Goal: Transaction & Acquisition: Subscribe to service/newsletter

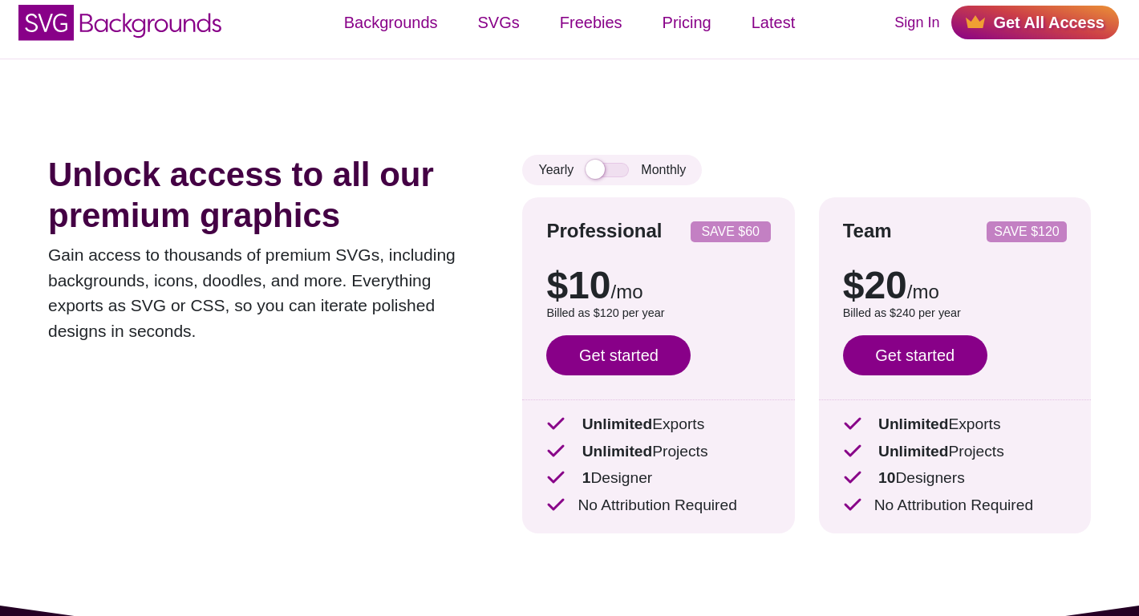
scroll to position [17, 0]
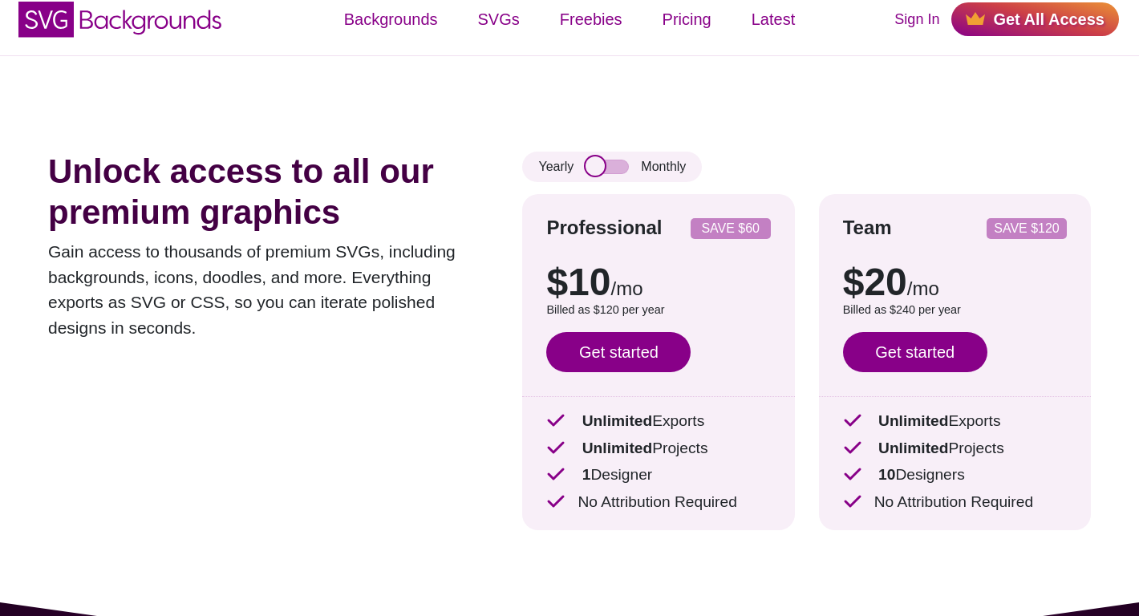
click at [599, 160] on input "checkbox" at bounding box center [607, 167] width 43 height 14
click at [615, 164] on input "checkbox" at bounding box center [607, 167] width 43 height 14
click at [615, 166] on input "checkbox" at bounding box center [607, 167] width 43 height 14
click at [596, 167] on input "checkbox" at bounding box center [607, 167] width 43 height 14
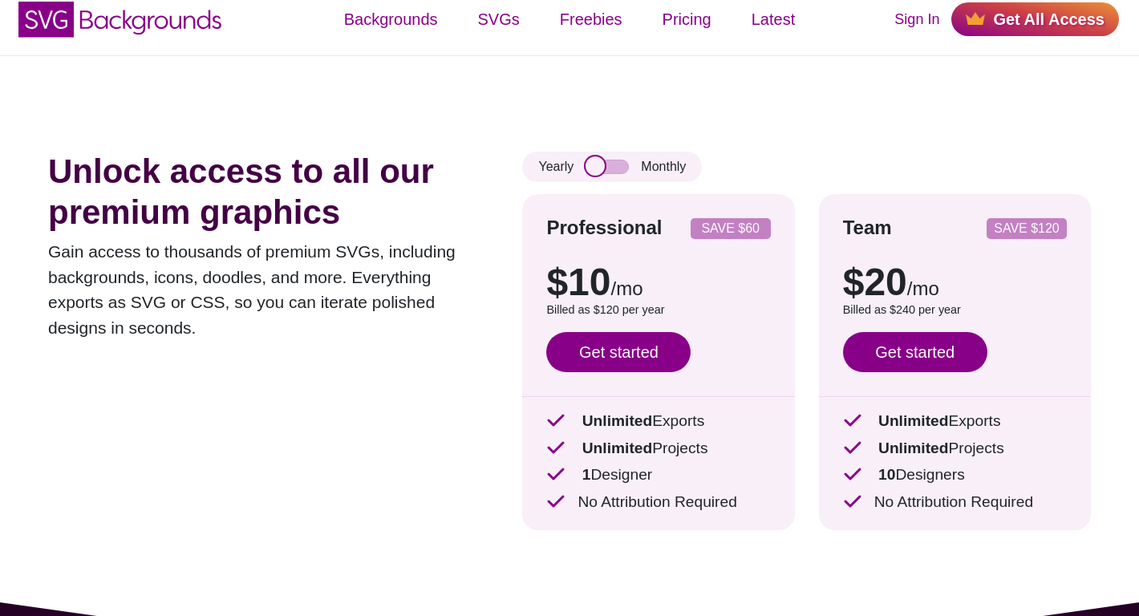
checkbox input "true"
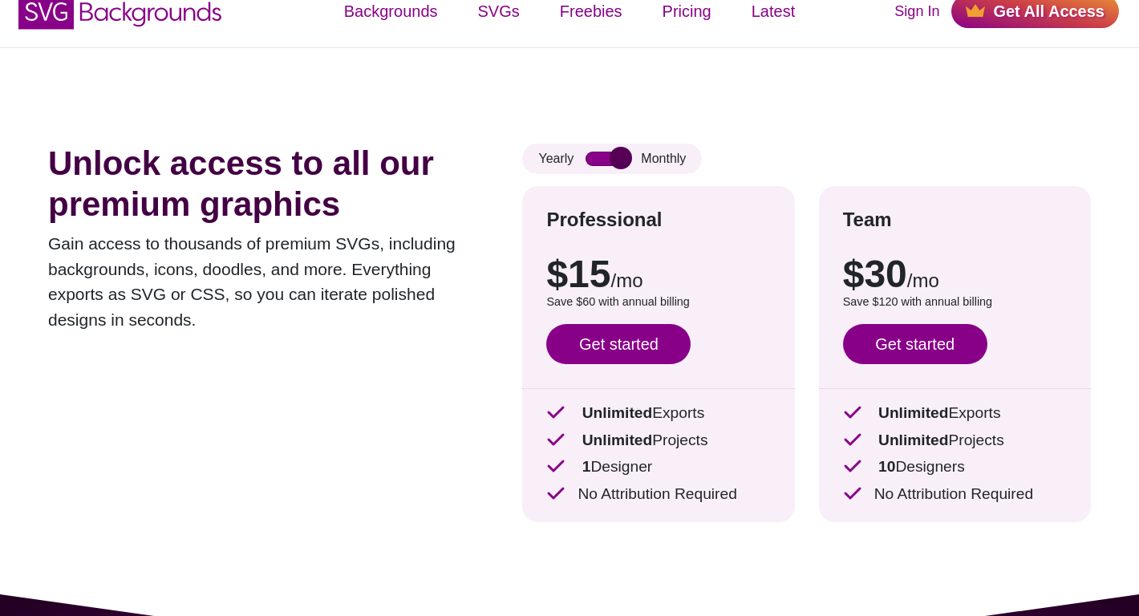
scroll to position [0, 0]
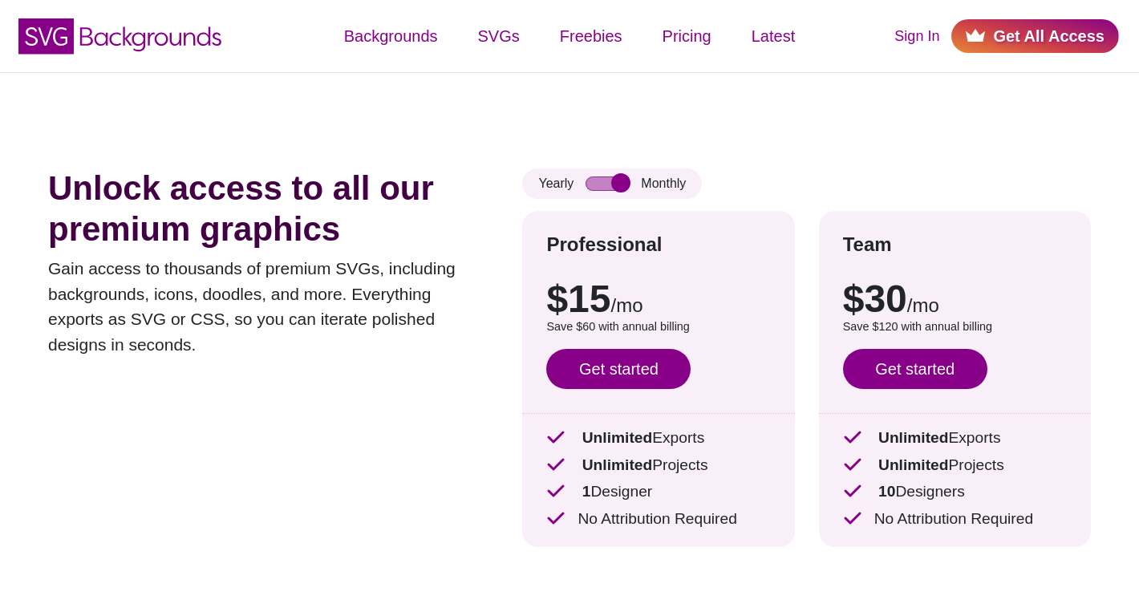
click at [1037, 26] on link "Get All Access" at bounding box center [1036, 36] width 168 height 34
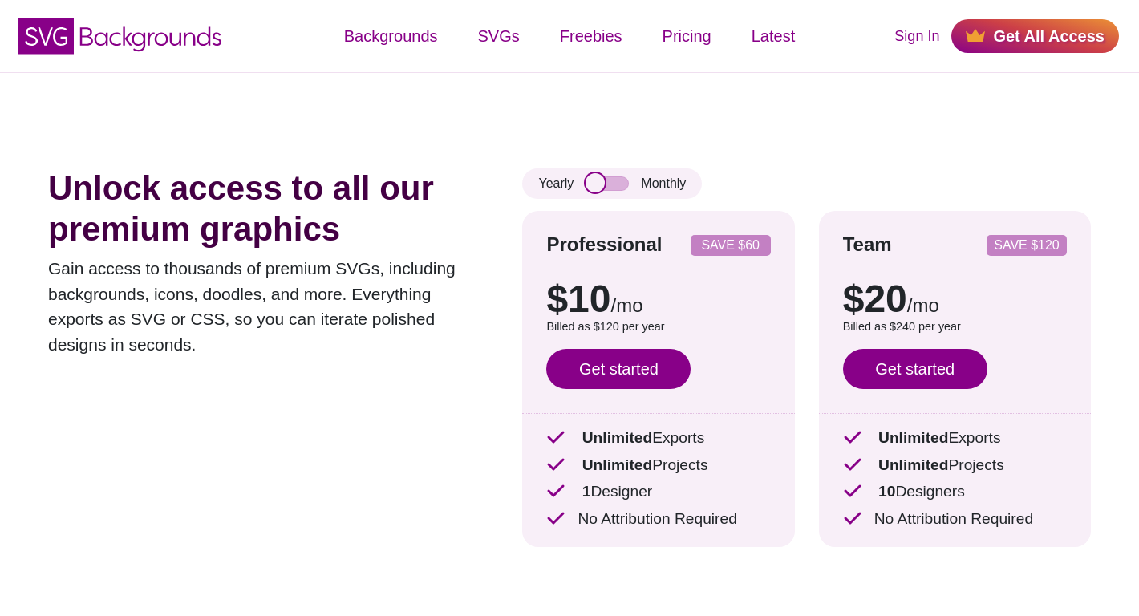
click at [597, 181] on input "checkbox" at bounding box center [607, 184] width 43 height 14
checkbox input "true"
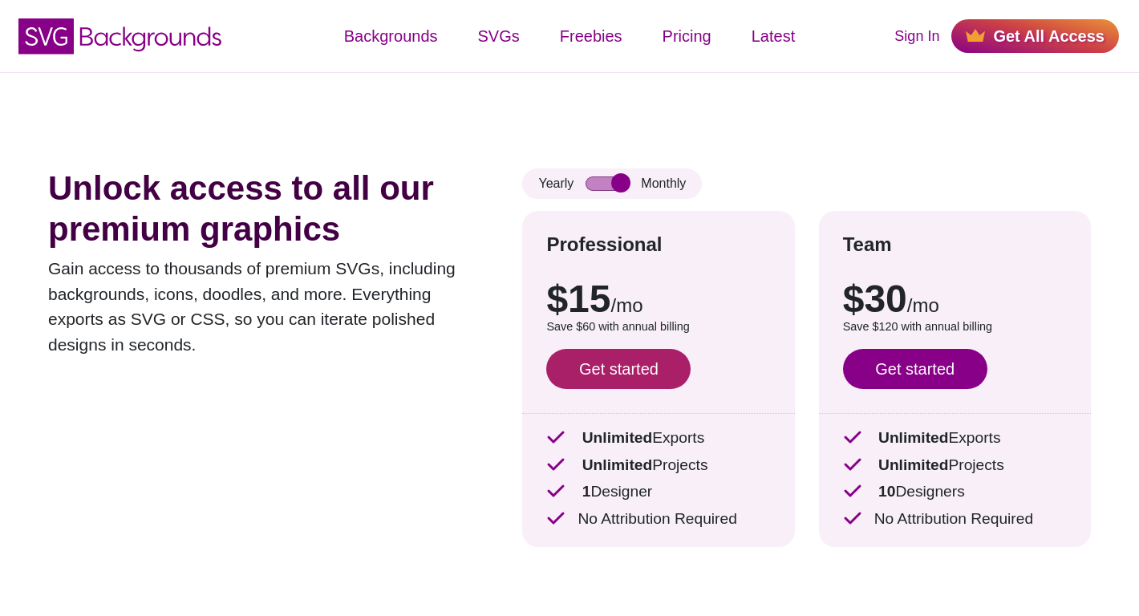
click at [618, 368] on link "Get started" at bounding box center [618, 369] width 144 height 40
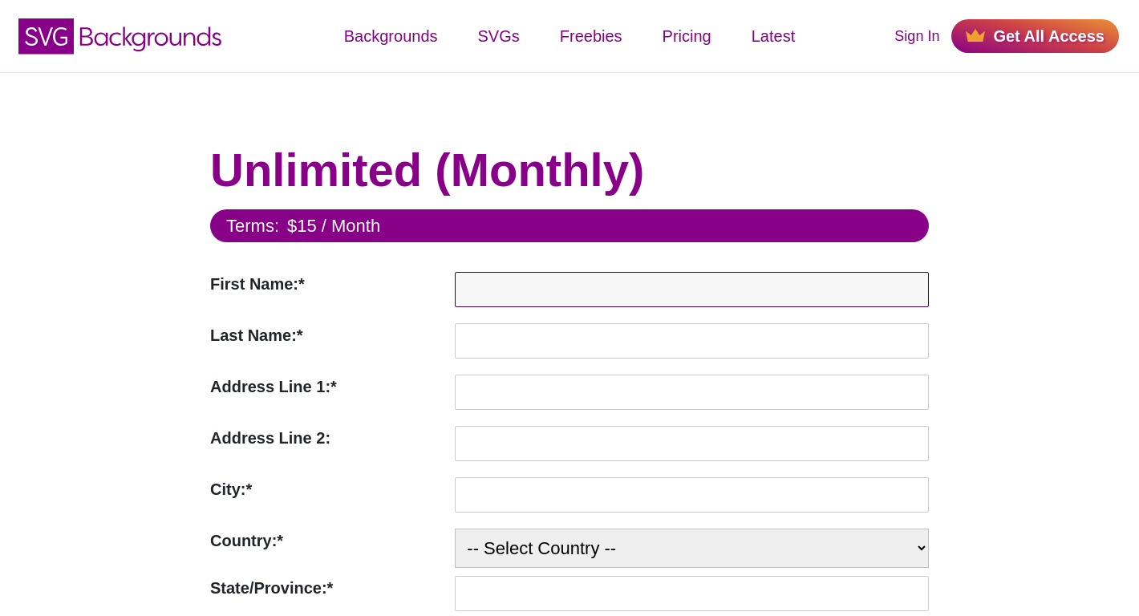
click at [530, 290] on input "First Name:*" at bounding box center [692, 289] width 474 height 35
type input "Ellette"
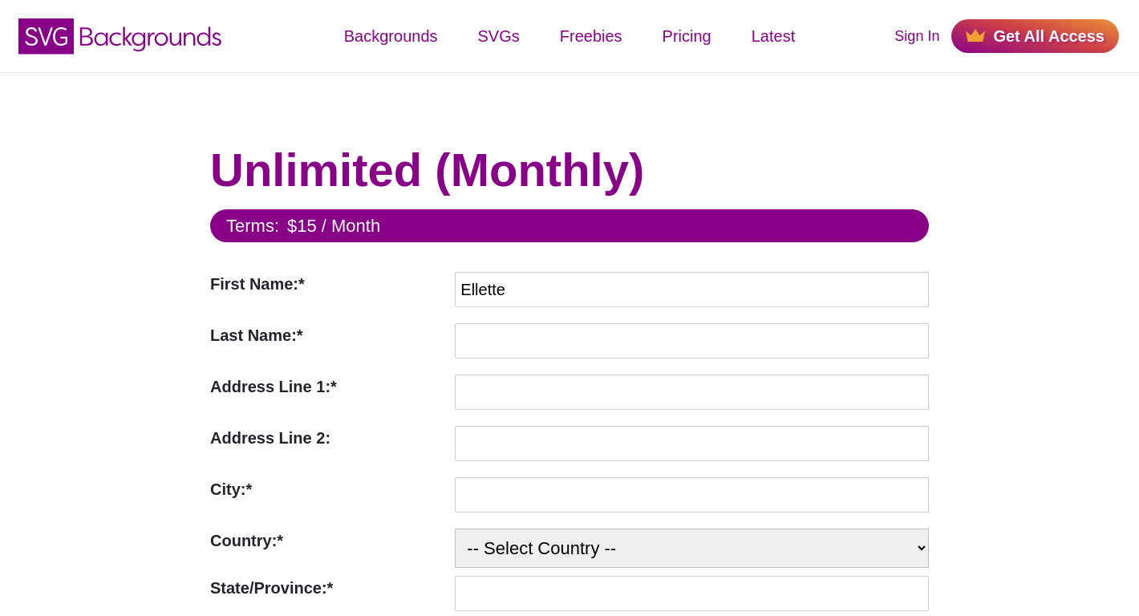
type input "Anderson"
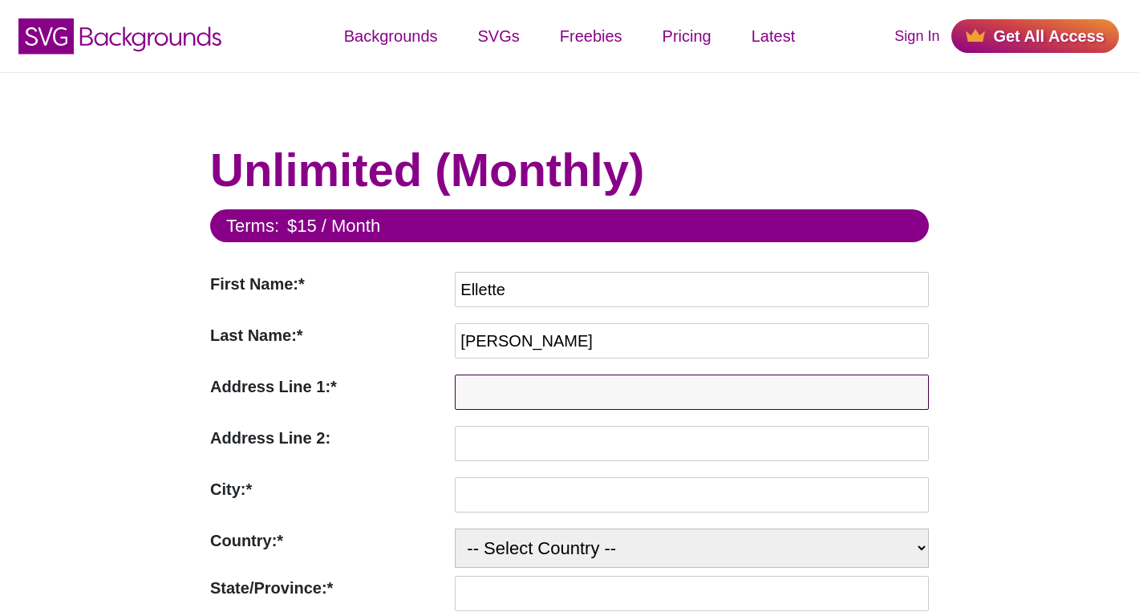
type input "1260 Spruce Place"
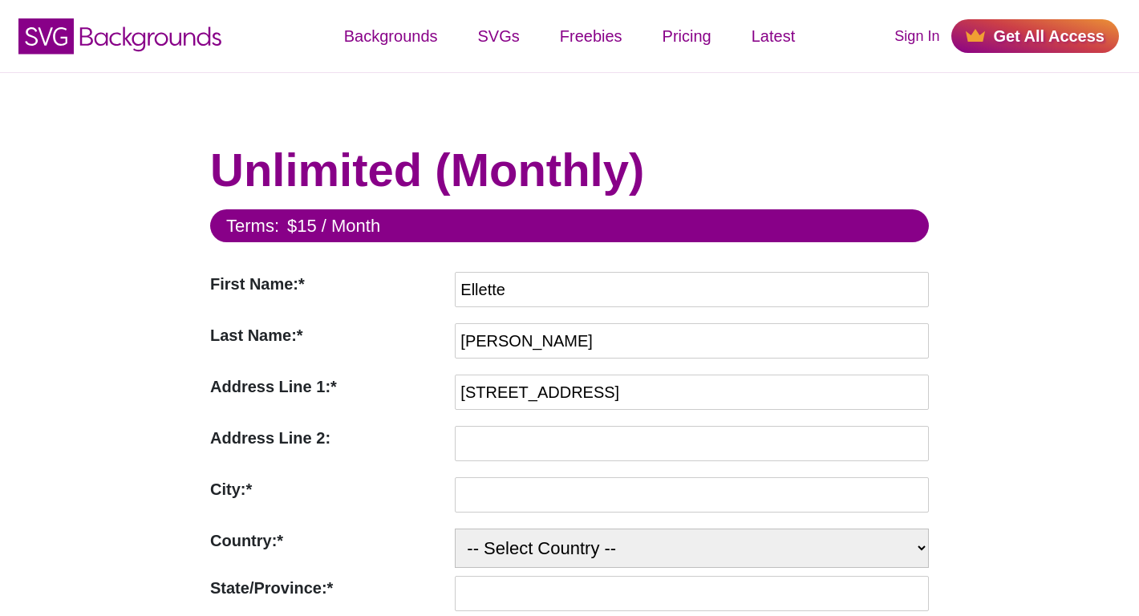
type input "Mound"
select select "US"
type input "55364"
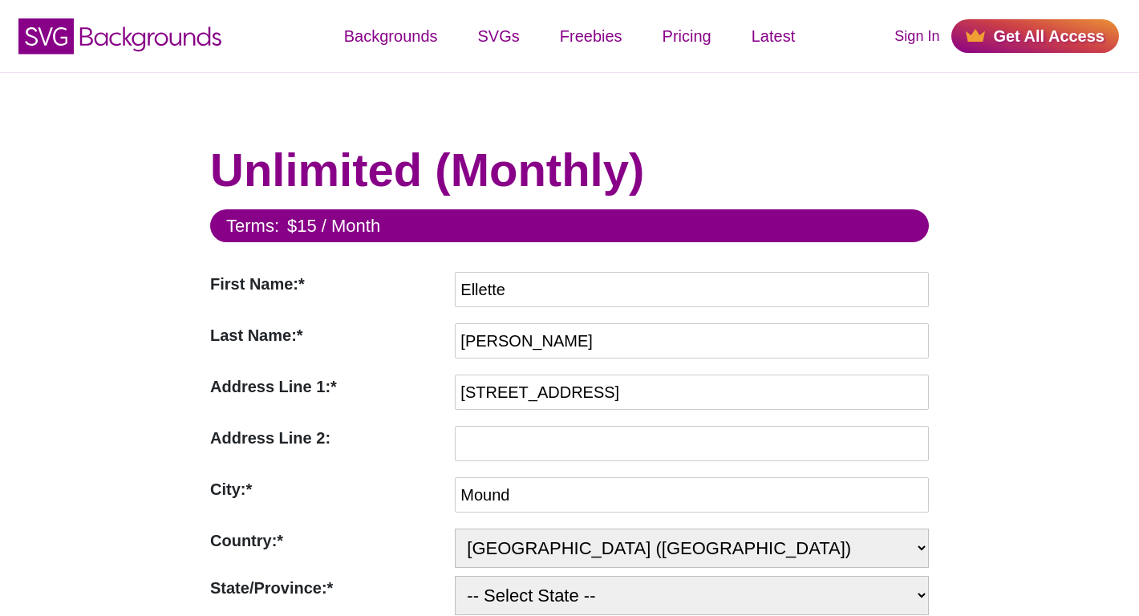
select select "MN"
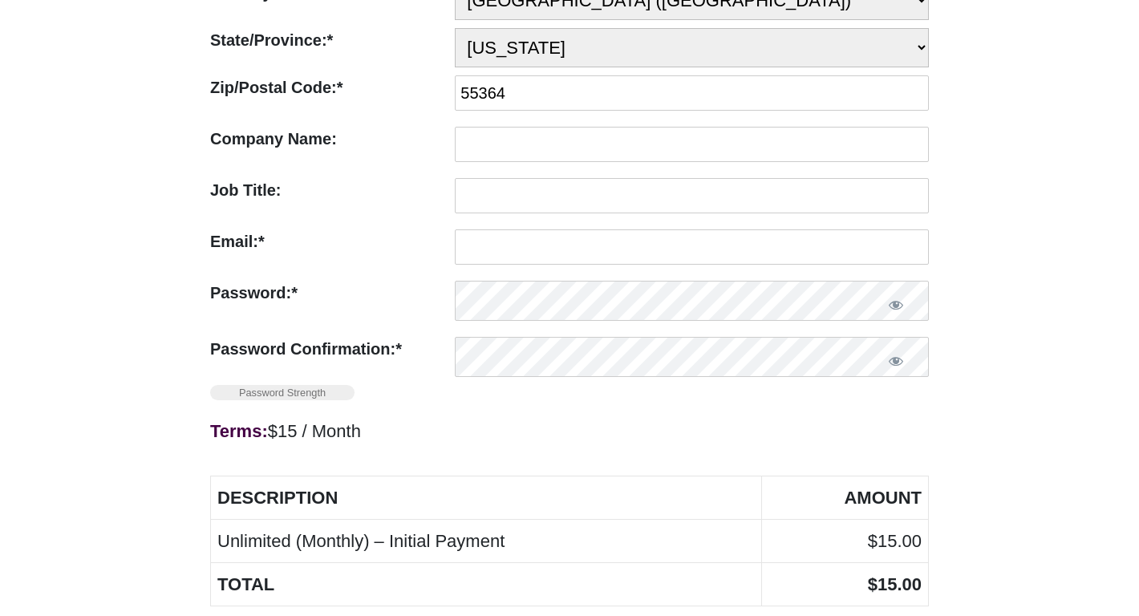
scroll to position [542, 0]
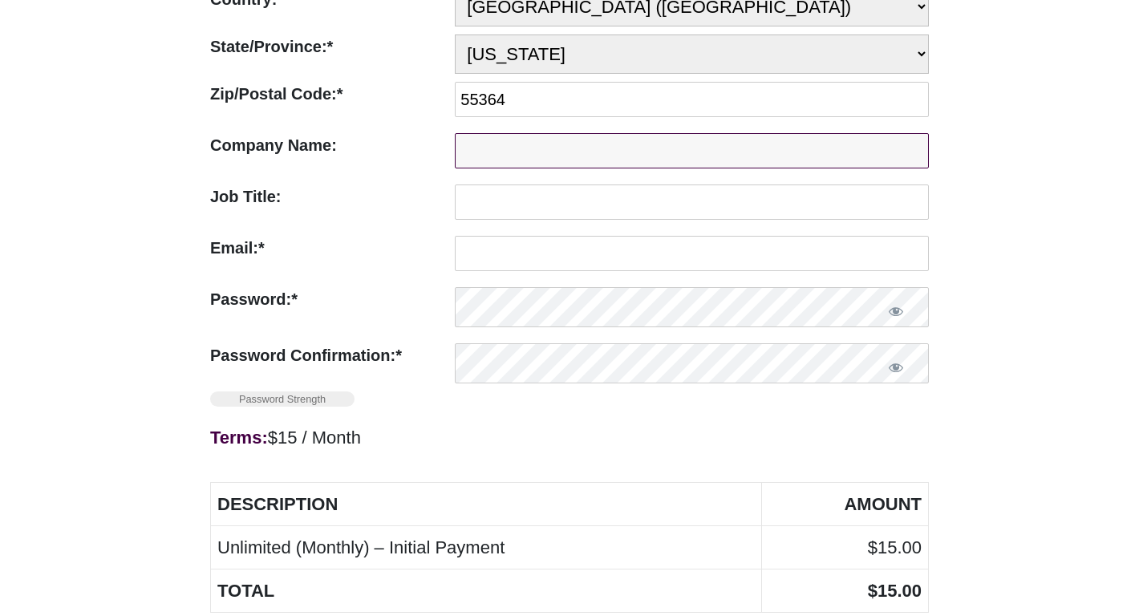
click at [557, 151] on input "Company Name:" at bounding box center [692, 150] width 474 height 35
type input "Griffin Archer"
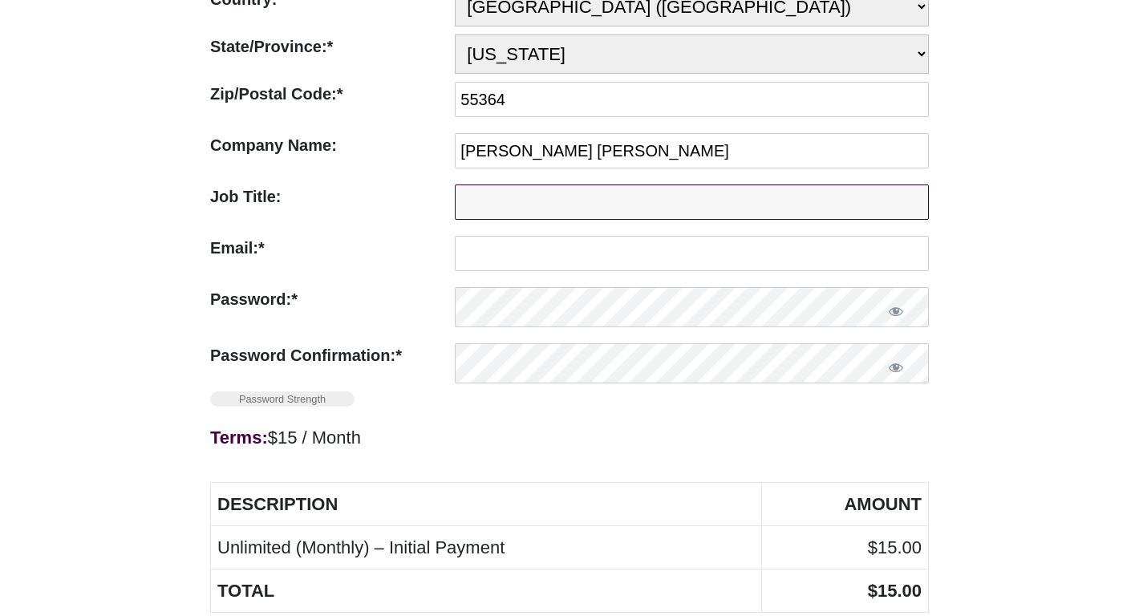
click at [547, 209] on input "Job Title:" at bounding box center [692, 202] width 474 height 35
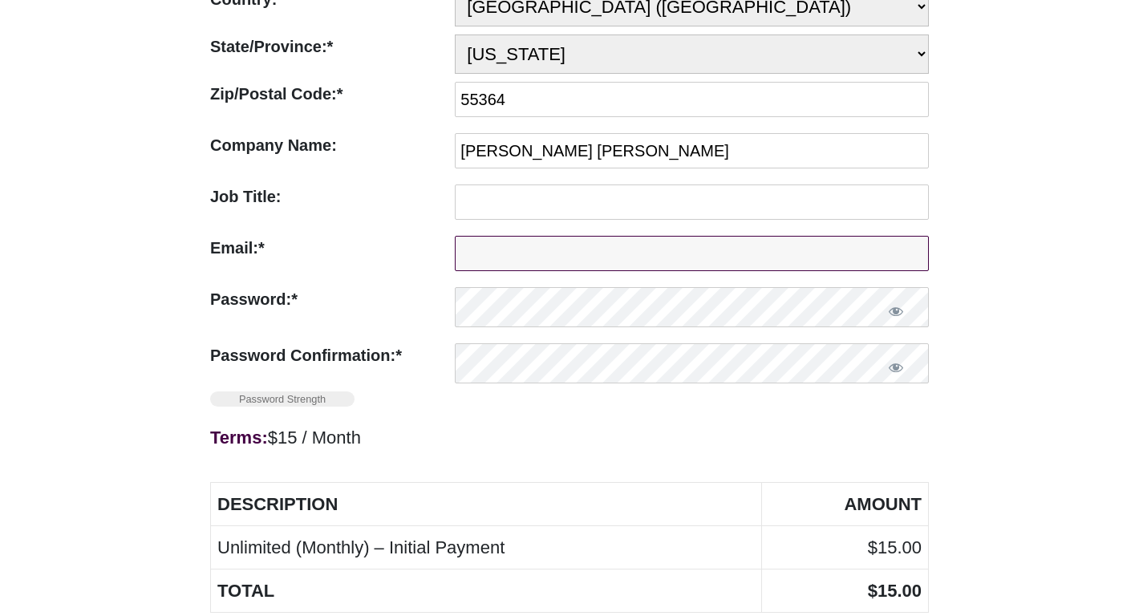
click at [582, 250] on input "Email:*" at bounding box center [692, 253] width 474 height 35
type input "tlincoln@griffinarcher.com"
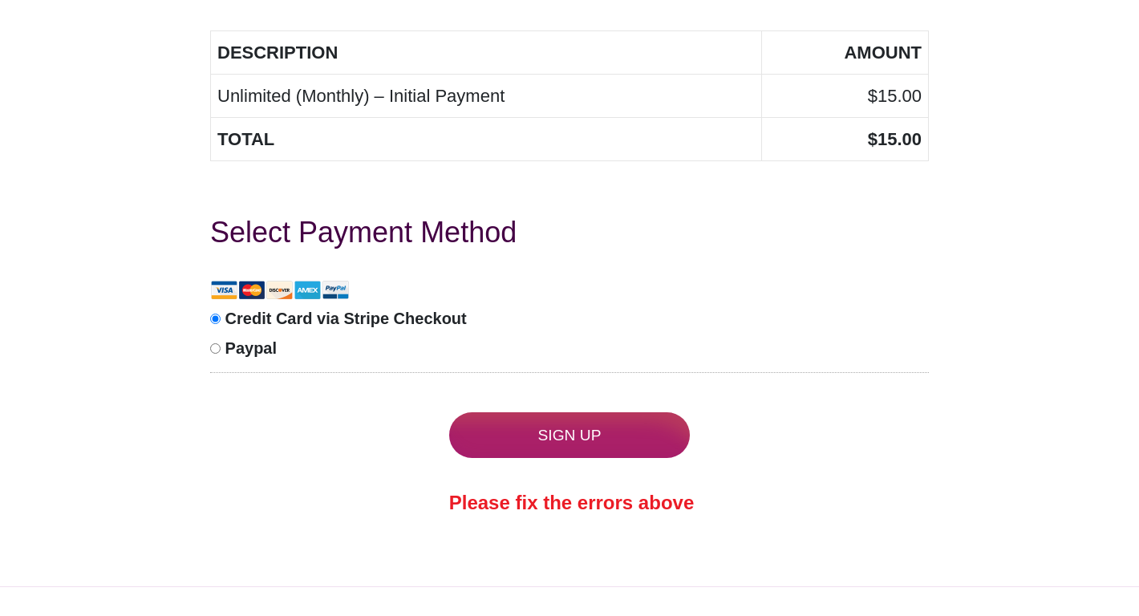
scroll to position [1051, 0]
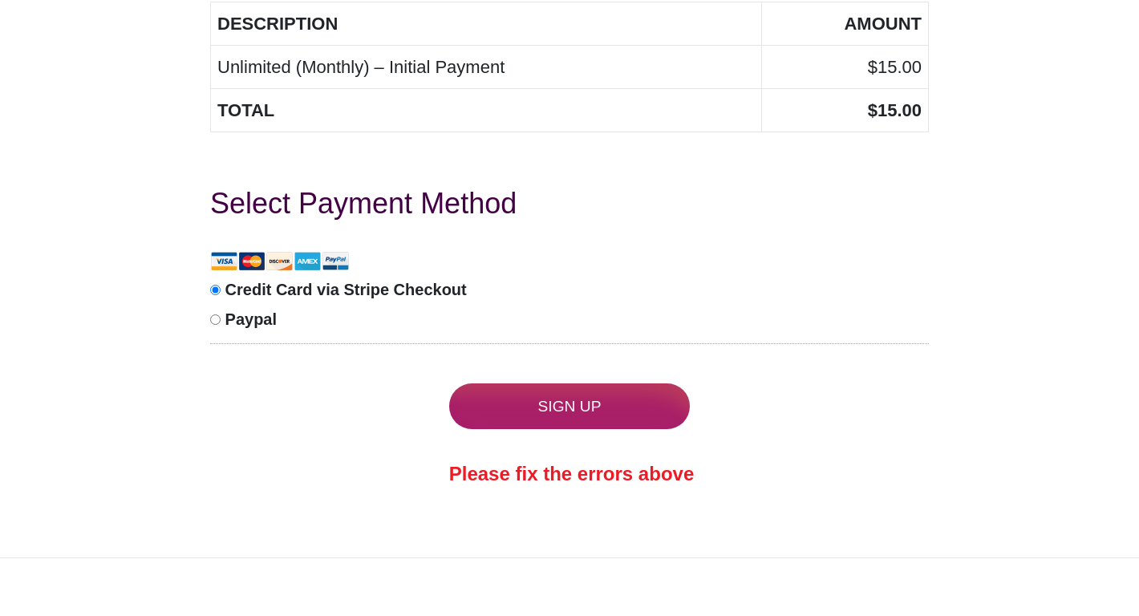
click at [266, 296] on span "Credit Card via Stripe Checkout" at bounding box center [346, 290] width 242 height 18
click at [221, 295] on input "Credit Card via Stripe Checkout" at bounding box center [215, 290] width 10 height 10
click at [212, 324] on input "Paypal" at bounding box center [215, 320] width 10 height 10
radio input "true"
click at [216, 289] on input "Credit Card via Stripe Checkout" at bounding box center [215, 290] width 10 height 10
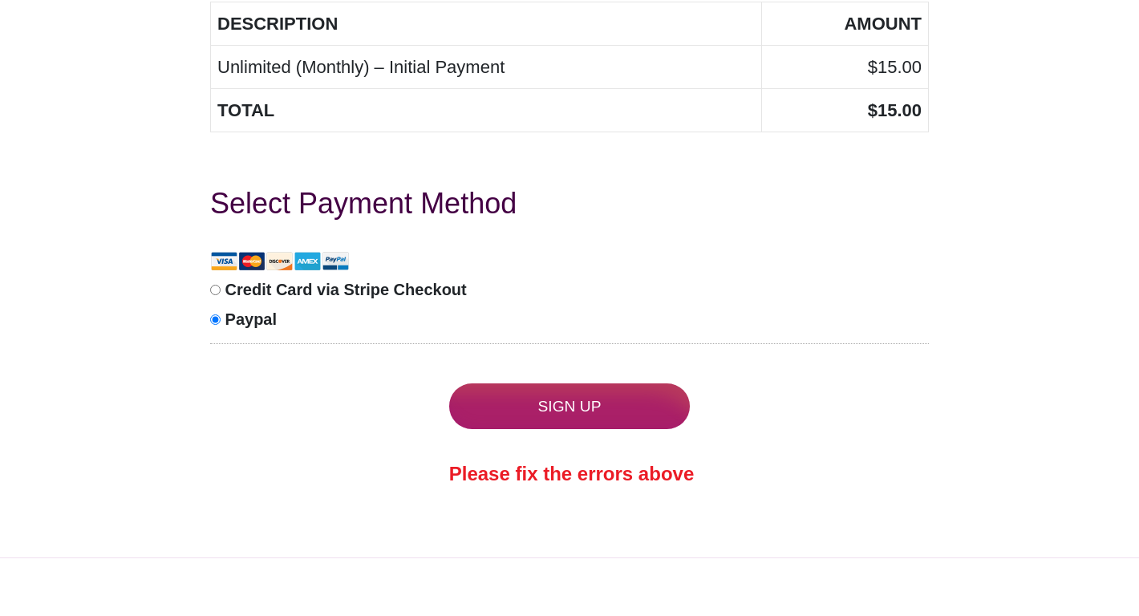
radio input "true"
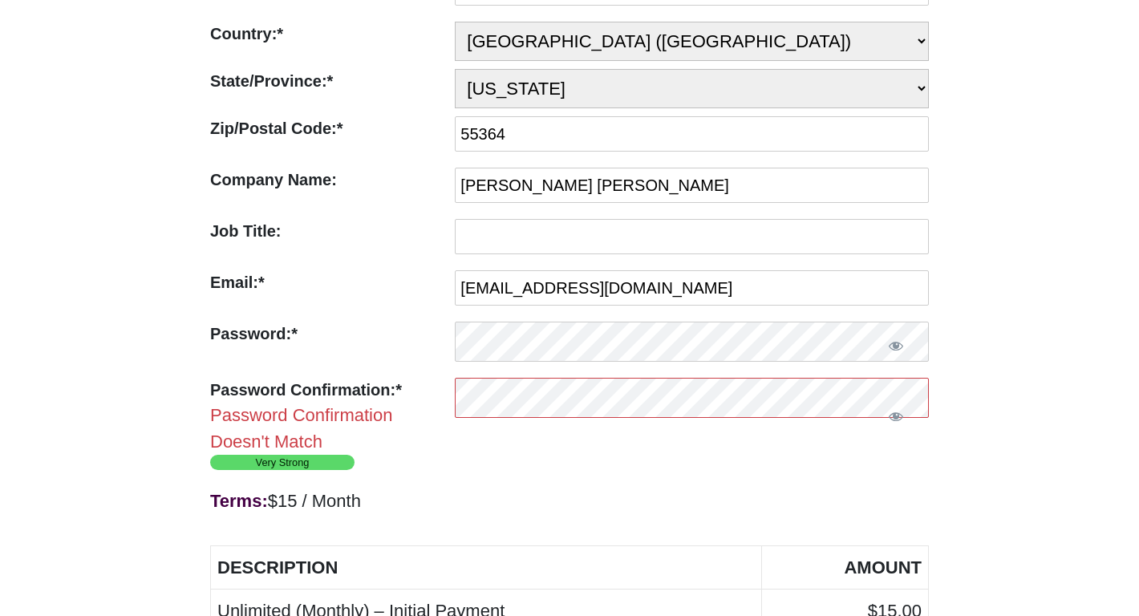
scroll to position [511, 0]
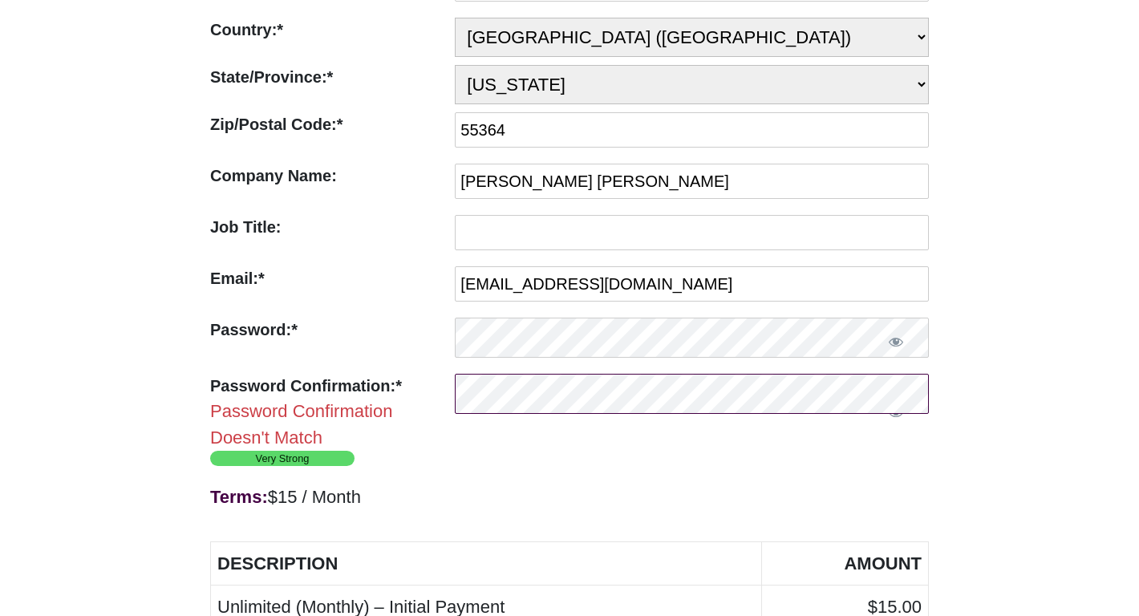
click at [354, 385] on div "Password Confirmation:* Password Confirmation Doesn't Match" at bounding box center [569, 412] width 719 height 77
click at [438, 481] on div "Terms: $15 / Month Description Amount Unlimited (Monthly) – Initial Payment $15…" at bounding box center [569, 573] width 719 height 198
click at [896, 408] on span "Show password" at bounding box center [896, 412] width 16 height 16
click at [905, 345] on button "Show password" at bounding box center [896, 342] width 66 height 48
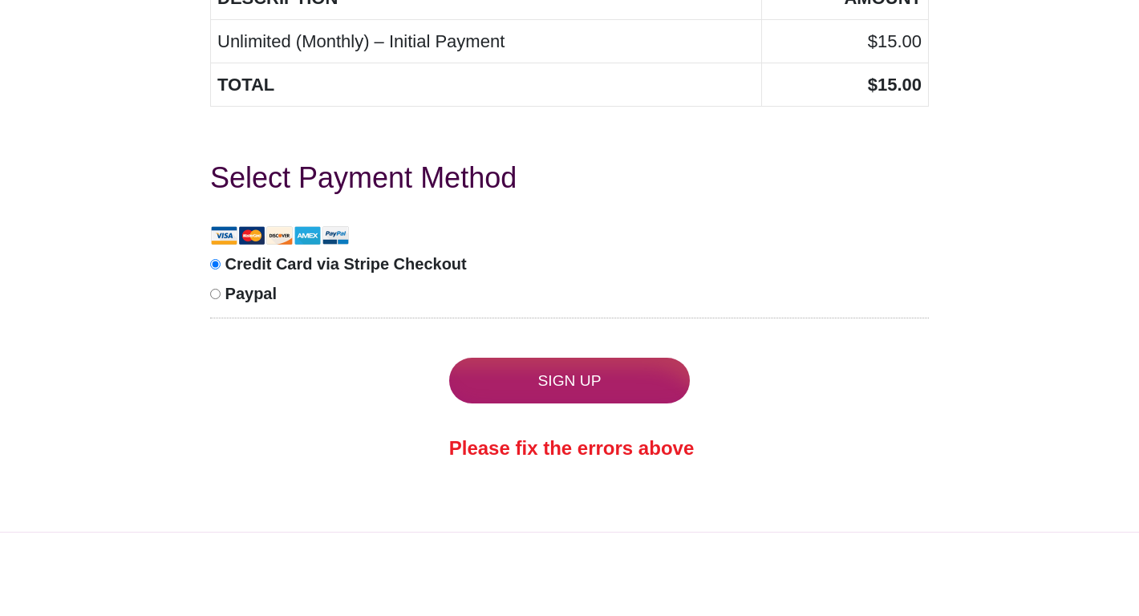
scroll to position [1096, 0]
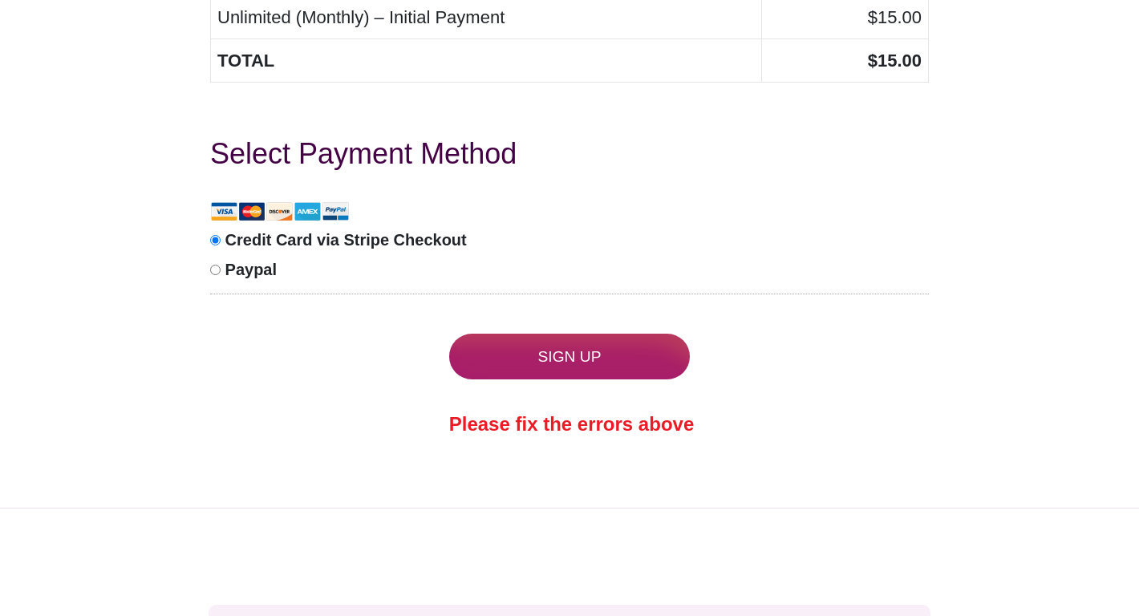
click at [376, 282] on label "Paypal" at bounding box center [563, 270] width 707 height 30
click at [221, 275] on input "Paypal" at bounding box center [215, 270] width 10 height 10
radio input "true"
click at [217, 240] on input "Credit Card via Stripe Checkout" at bounding box center [215, 240] width 10 height 10
radio input "true"
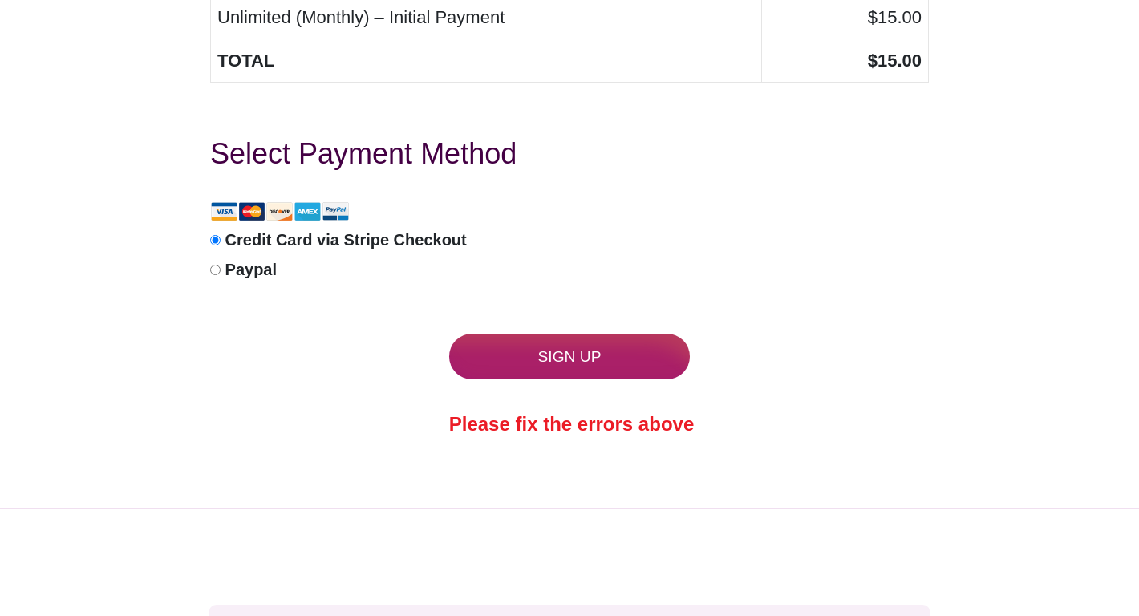
click at [278, 339] on div "No val Sign Up Please fix the errors above" at bounding box center [569, 386] width 719 height 105
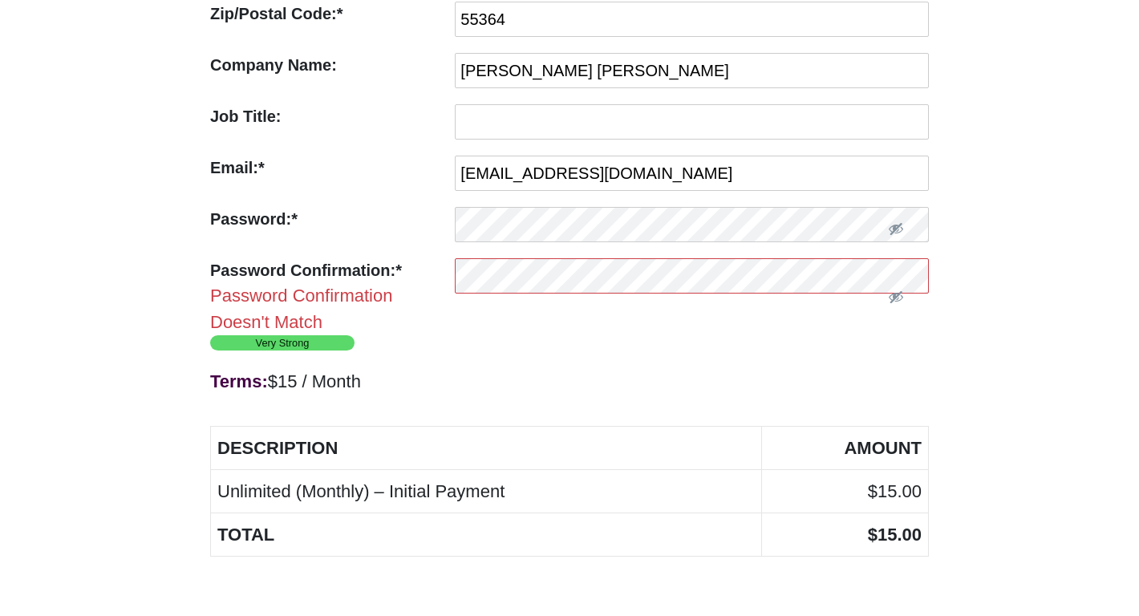
scroll to position [598, 0]
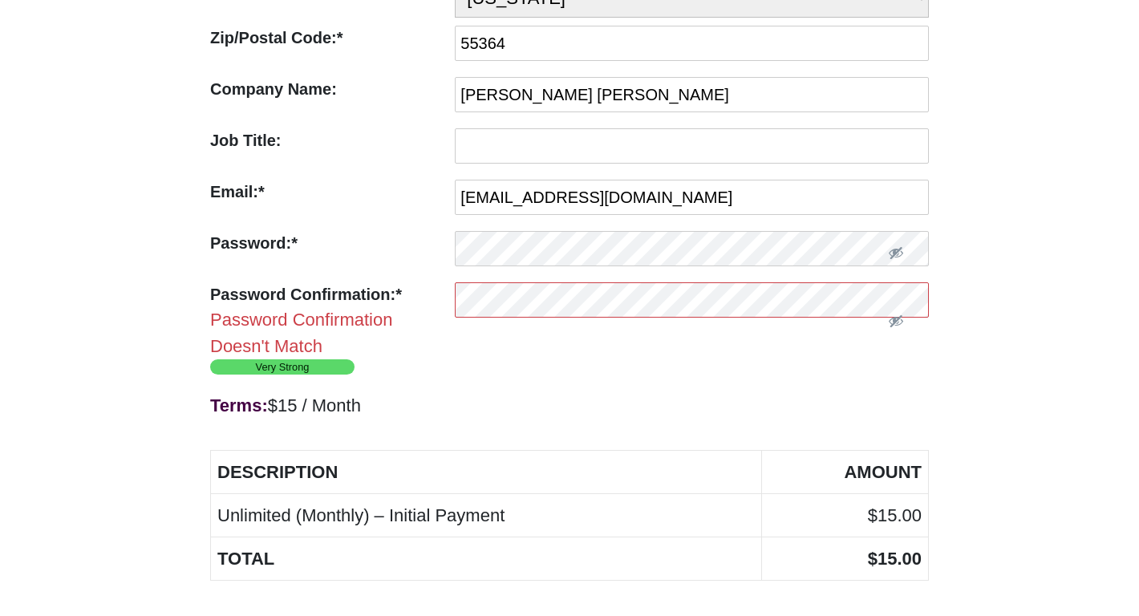
click at [482, 361] on div "Very Strong" at bounding box center [569, 366] width 719 height 15
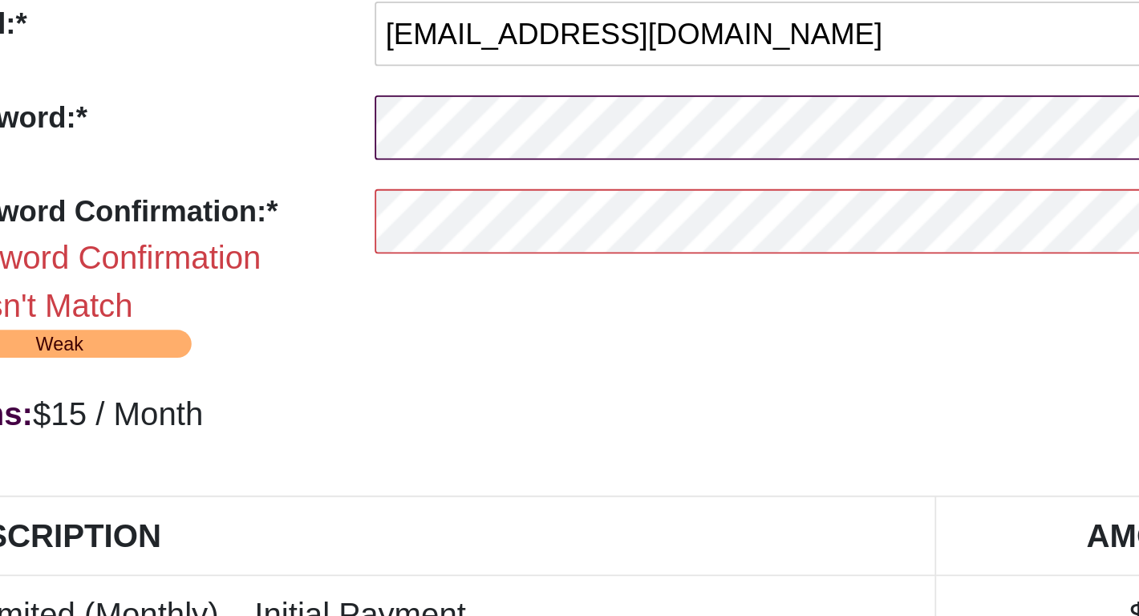
scroll to position [597, 0]
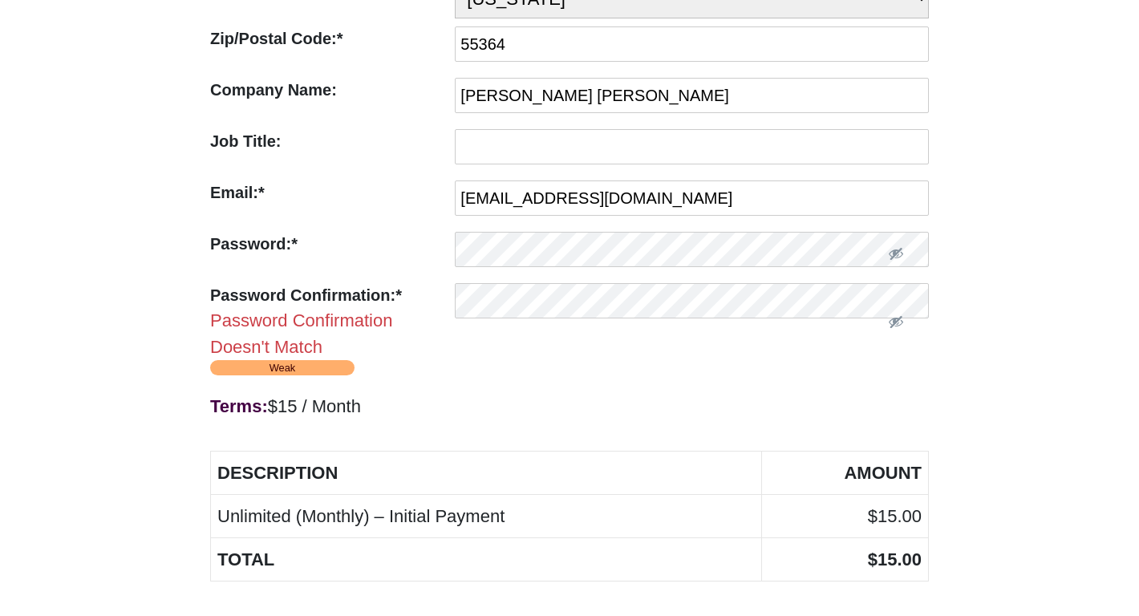
click at [485, 379] on form "Terms: $15 / Month First Name:* First Name Required Ellette Last Name:* Last Na…" at bounding box center [569, 274] width 719 height 1325
click at [547, 384] on div "Terms: $15 / Month Description Amount Unlimited (Monthly) – Initial Payment $15…" at bounding box center [569, 483] width 719 height 198
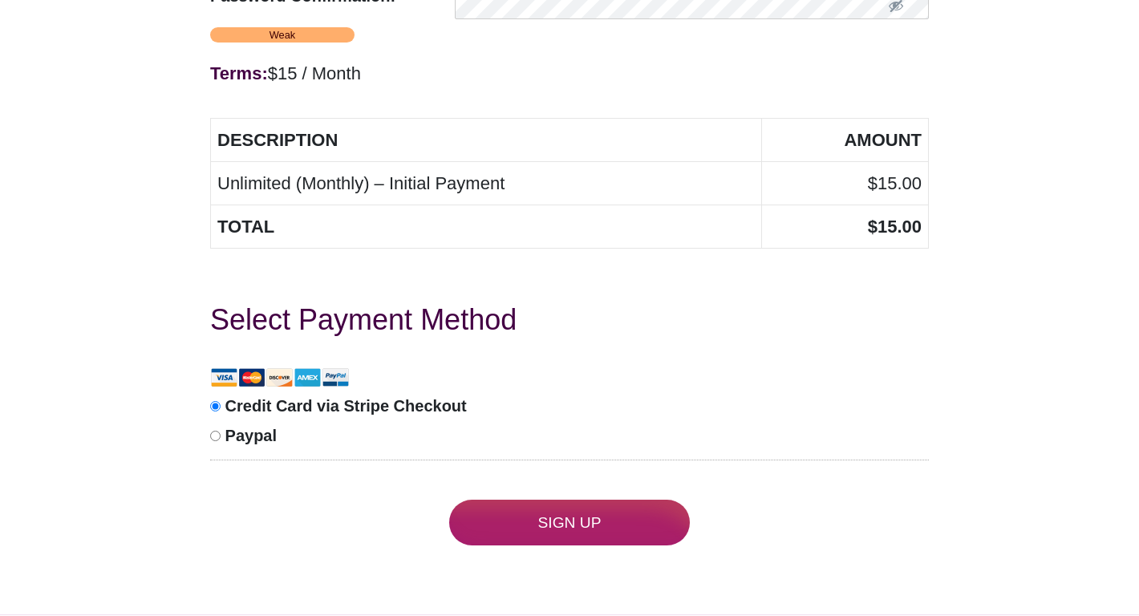
scroll to position [890, 0]
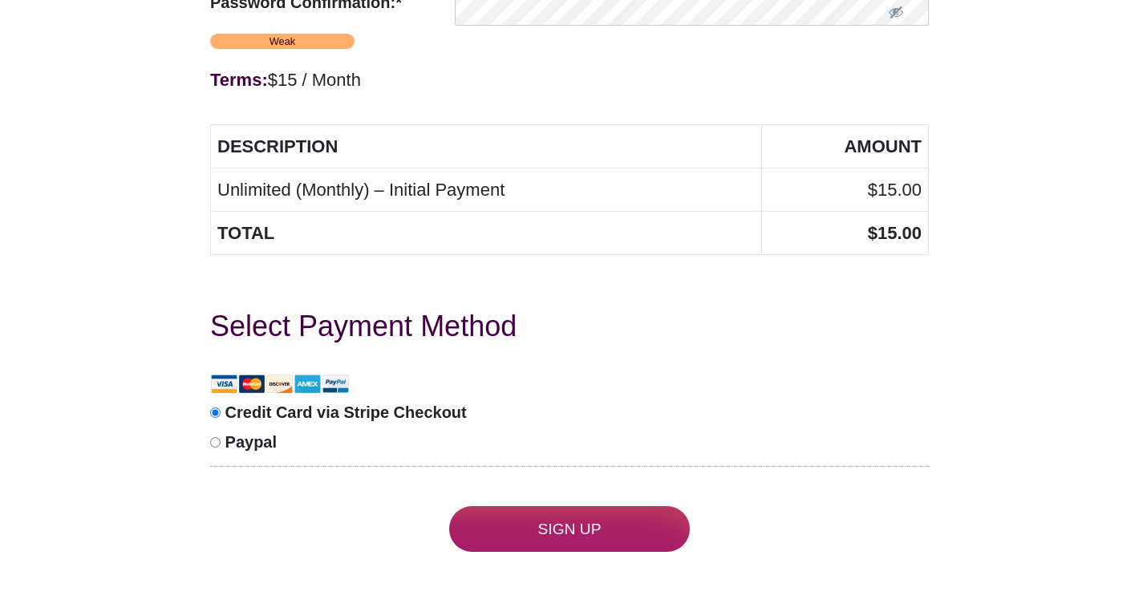
click at [215, 443] on input "Paypal" at bounding box center [215, 442] width 10 height 10
radio input "true"
click at [215, 414] on input "Credit Card via Stripe Checkout" at bounding box center [215, 413] width 10 height 10
radio input "true"
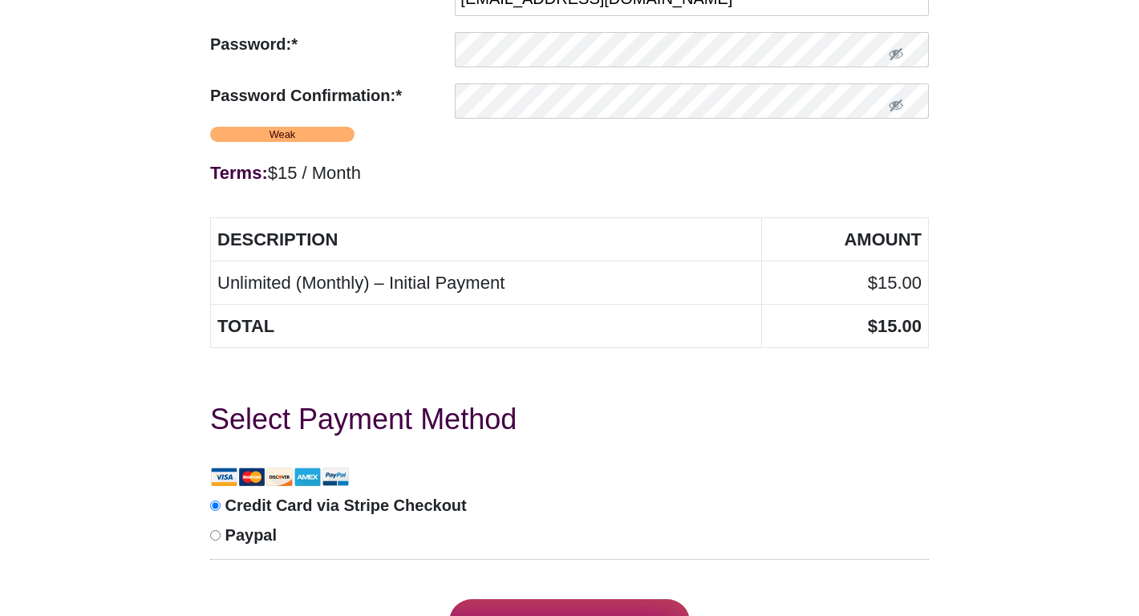
scroll to position [899, 0]
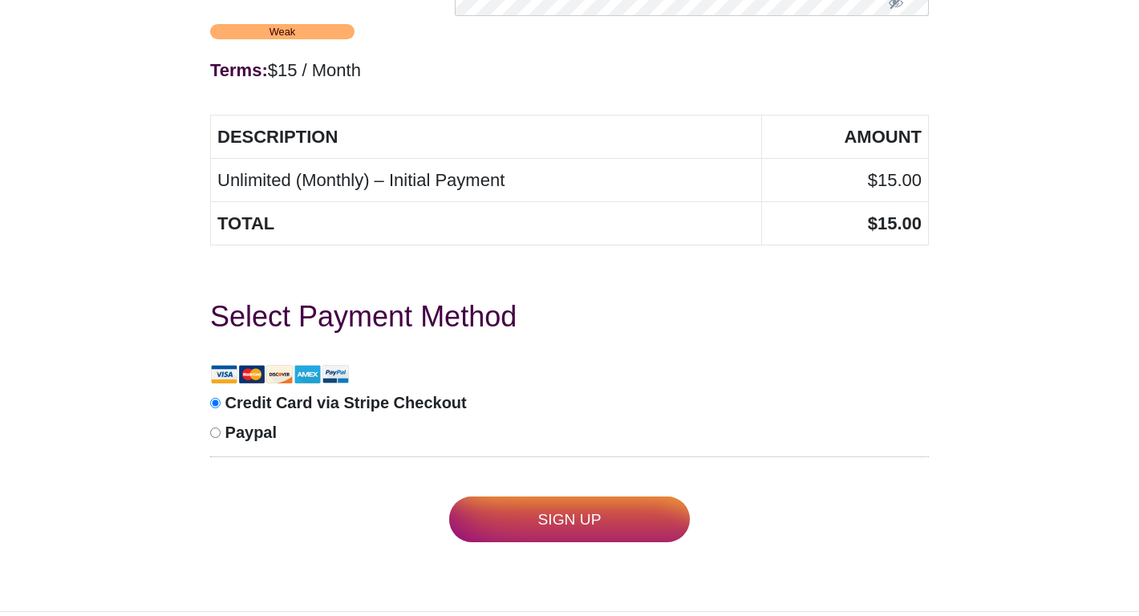
click at [543, 512] on input "Sign Up" at bounding box center [569, 520] width 241 height 46
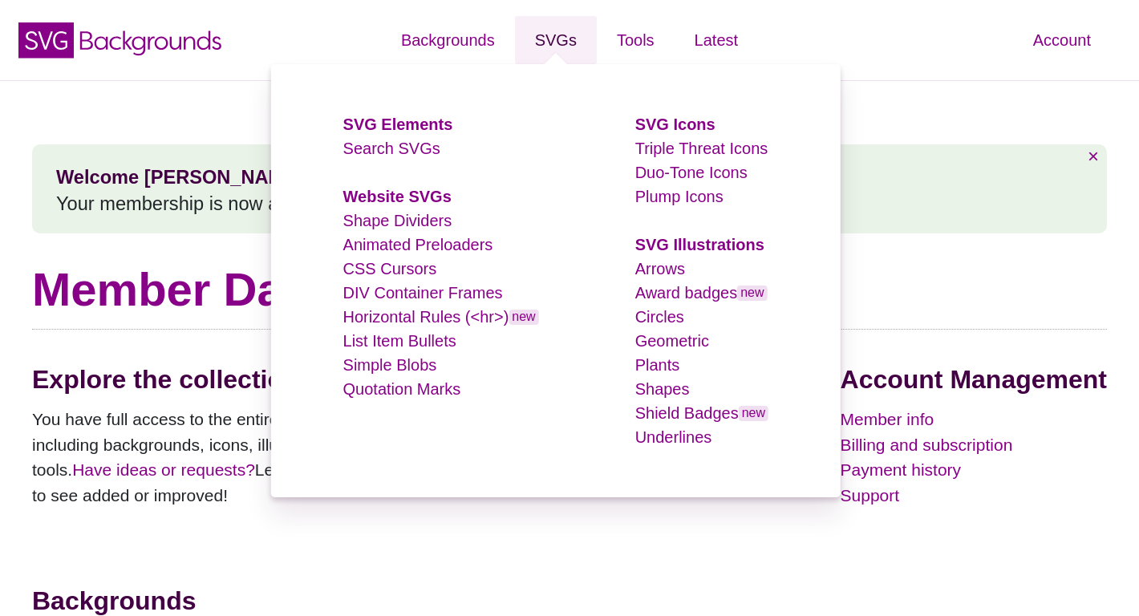
click at [565, 40] on link "SVGs" at bounding box center [556, 40] width 82 height 48
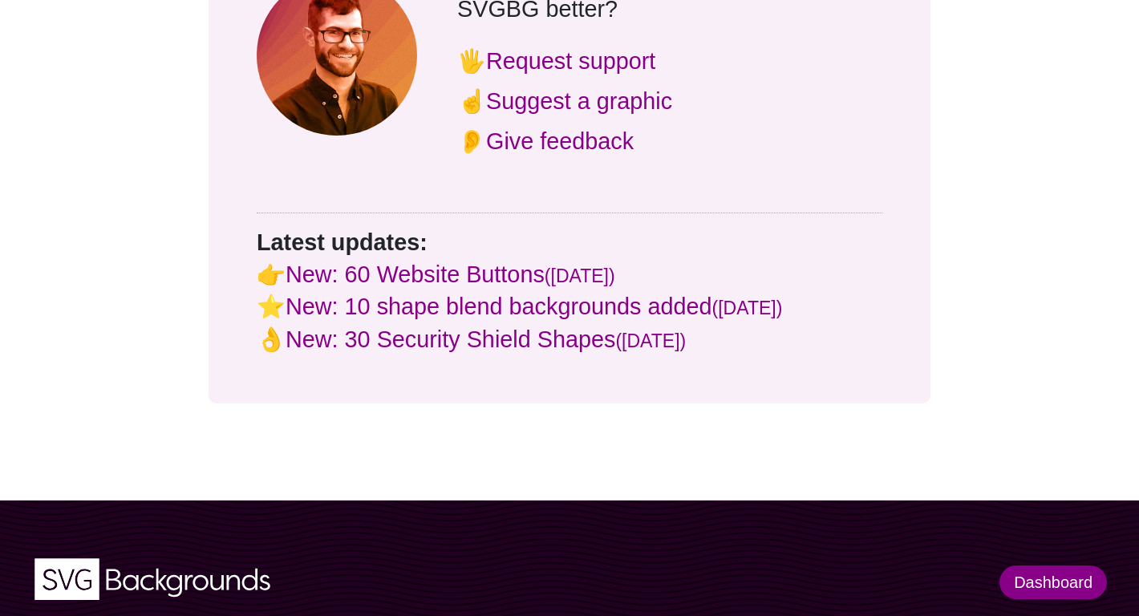
scroll to position [3760, 0]
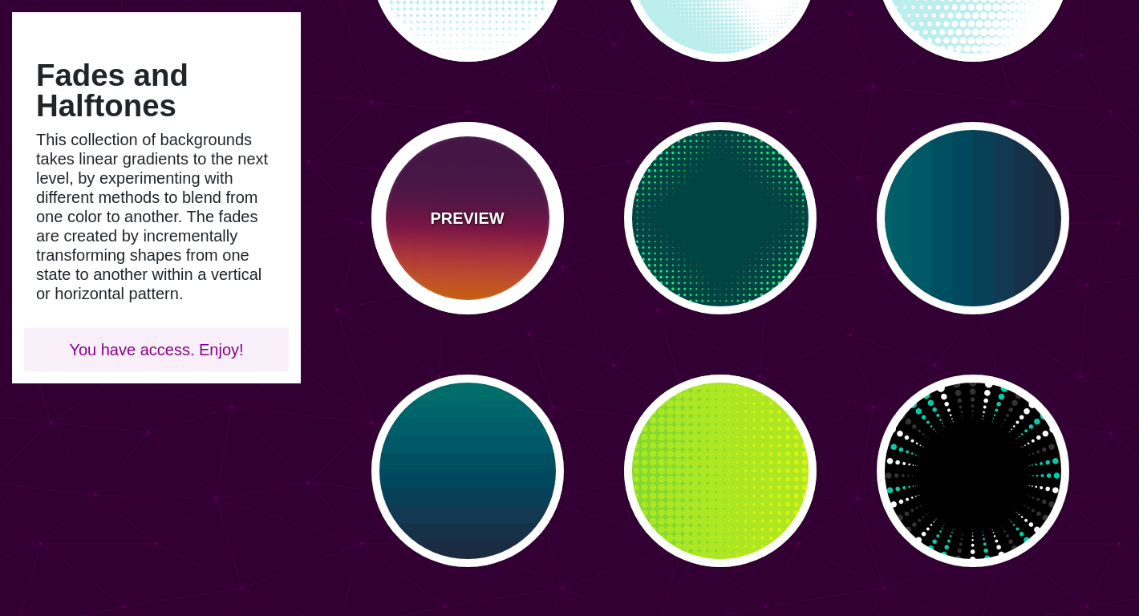
scroll to position [573, 0]
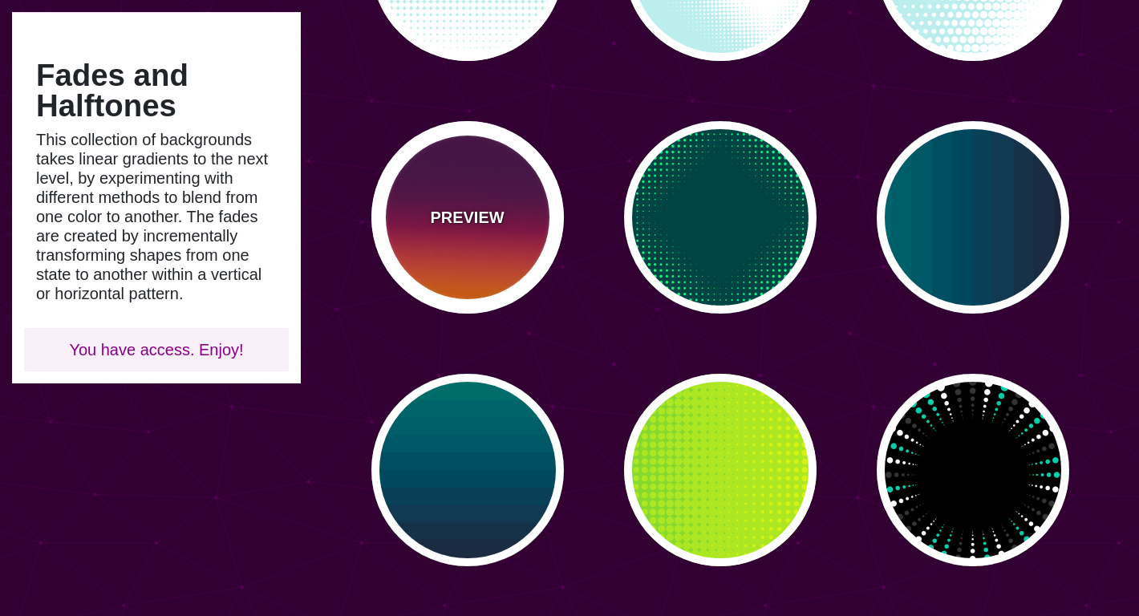
click at [480, 222] on p "PREVIEW" at bounding box center [467, 217] width 74 height 24
type input "#440044"
type input "#FF6600"
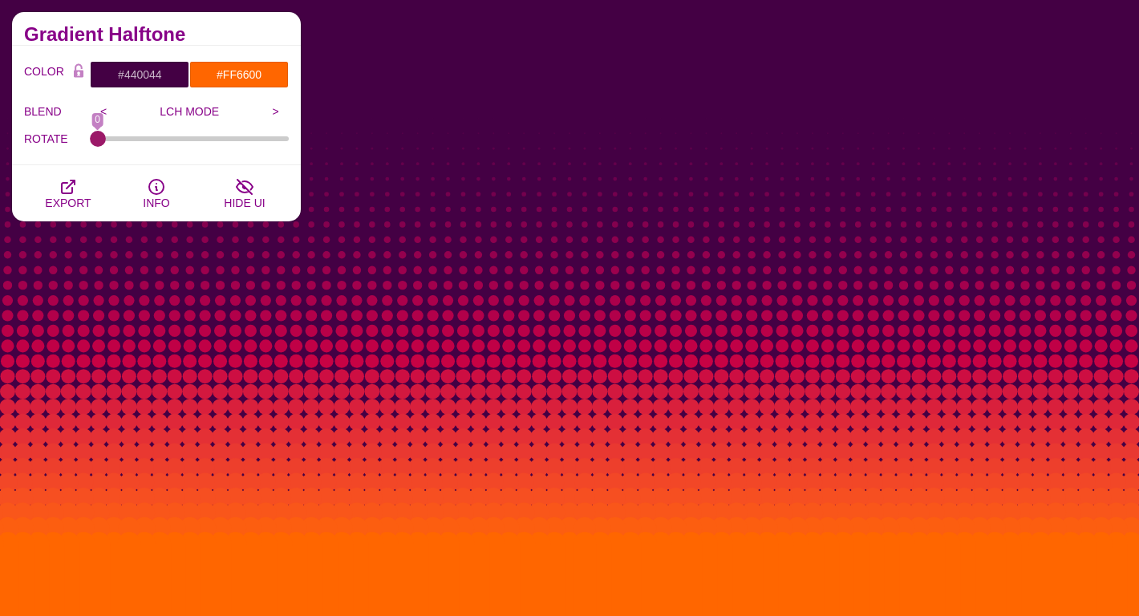
drag, startPoint x: 100, startPoint y: 140, endPoint x: 67, endPoint y: 140, distance: 32.9
click at [91, 140] on input "ROTATE" at bounding box center [190, 139] width 199 height 6
click at [71, 185] on icon "button" at bounding box center [68, 186] width 19 height 19
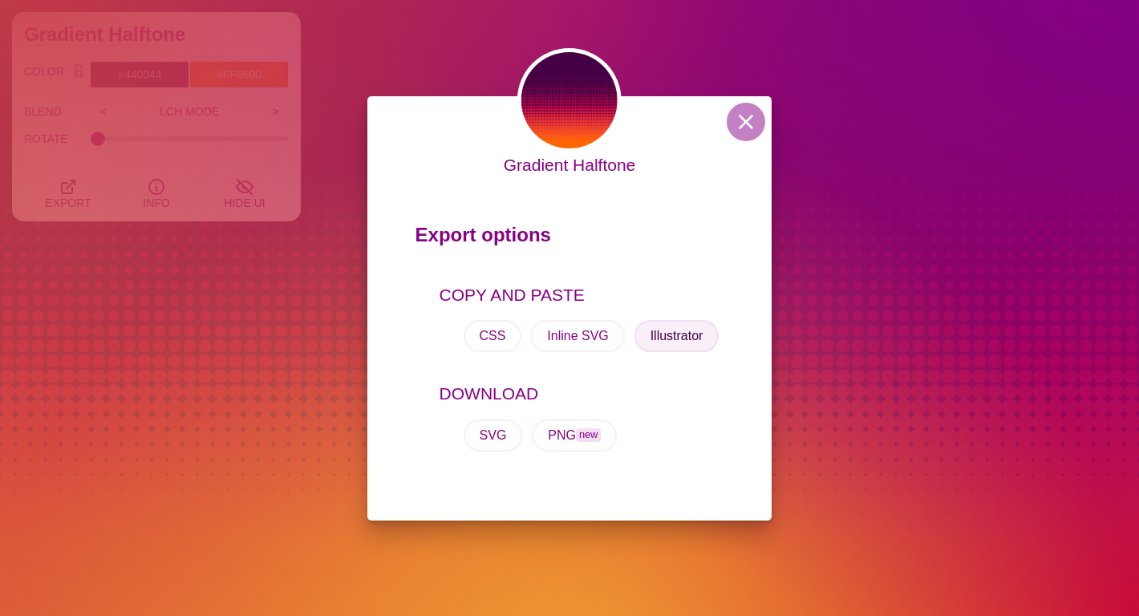
click at [665, 336] on button "Illustrator" at bounding box center [677, 336] width 85 height 32
click at [672, 333] on button "Illustrator" at bounding box center [677, 336] width 85 height 32
click at [496, 438] on button "SVG" at bounding box center [493, 436] width 59 height 32
click at [579, 442] on button "PNG new" at bounding box center [574, 436] width 85 height 32
click at [745, 114] on button at bounding box center [746, 122] width 39 height 39
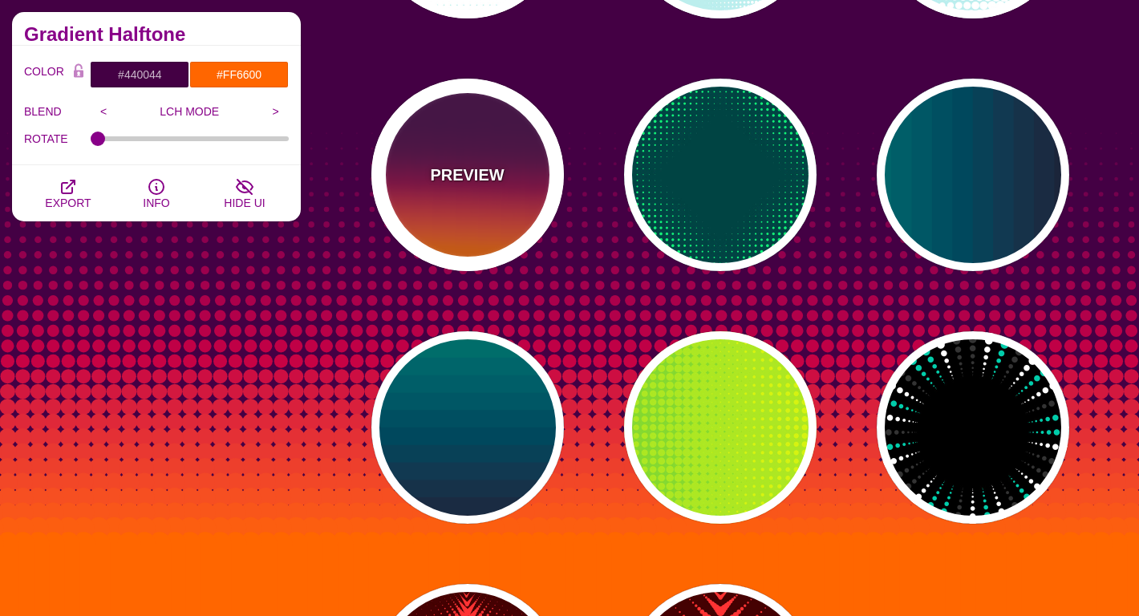
scroll to position [605, 0]
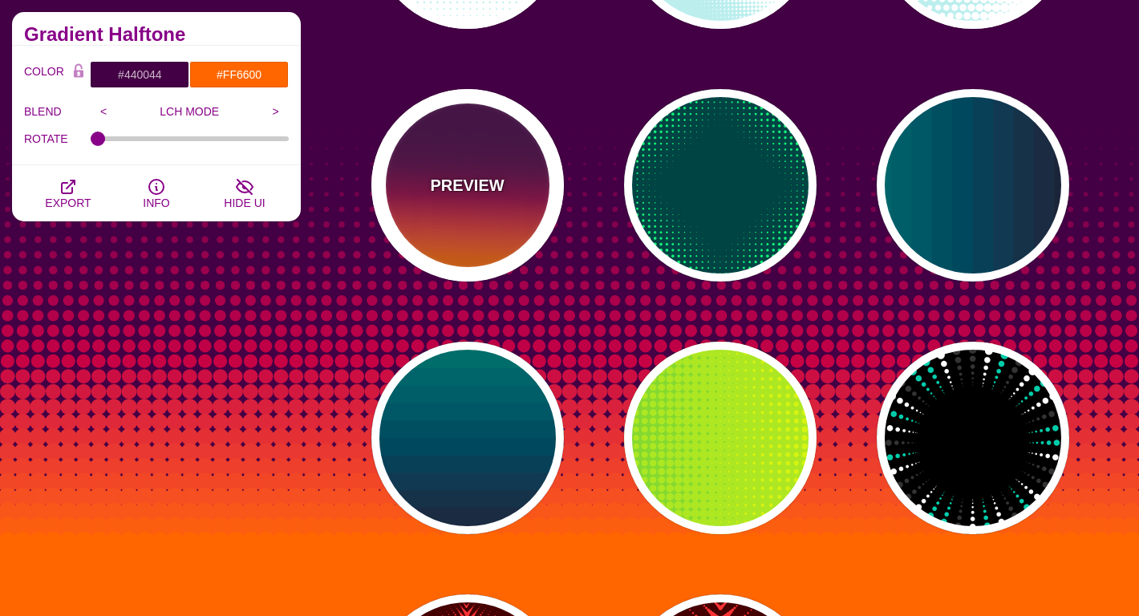
click at [490, 199] on div "PREVIEW" at bounding box center [467, 185] width 193 height 193
click at [482, 186] on p "PREVIEW" at bounding box center [467, 185] width 74 height 24
click at [525, 217] on div "PREVIEW" at bounding box center [467, 185] width 193 height 193
click at [440, 207] on div "PREVIEW" at bounding box center [467, 185] width 193 height 193
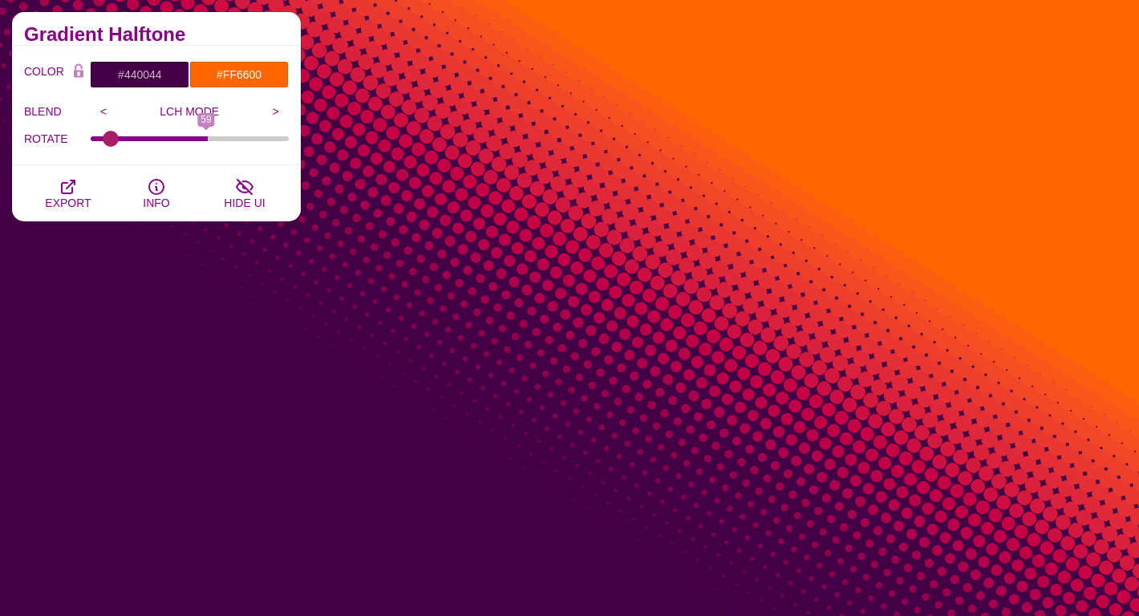
type input "0"
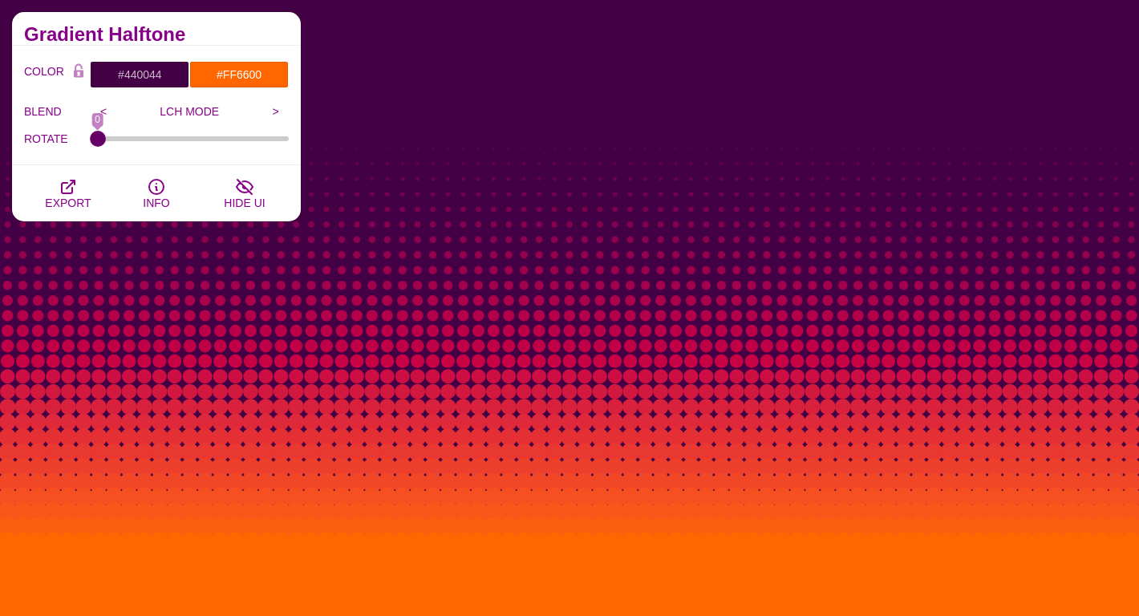
drag, startPoint x: 101, startPoint y: 139, endPoint x: 7, endPoint y: 127, distance: 94.6
click at [91, 136] on input "ROTATE" at bounding box center [190, 139] width 199 height 6
click at [255, 190] on button "HIDE UI" at bounding box center [245, 193] width 88 height 56
click at [82, 189] on button "EXPORT" at bounding box center [68, 193] width 88 height 56
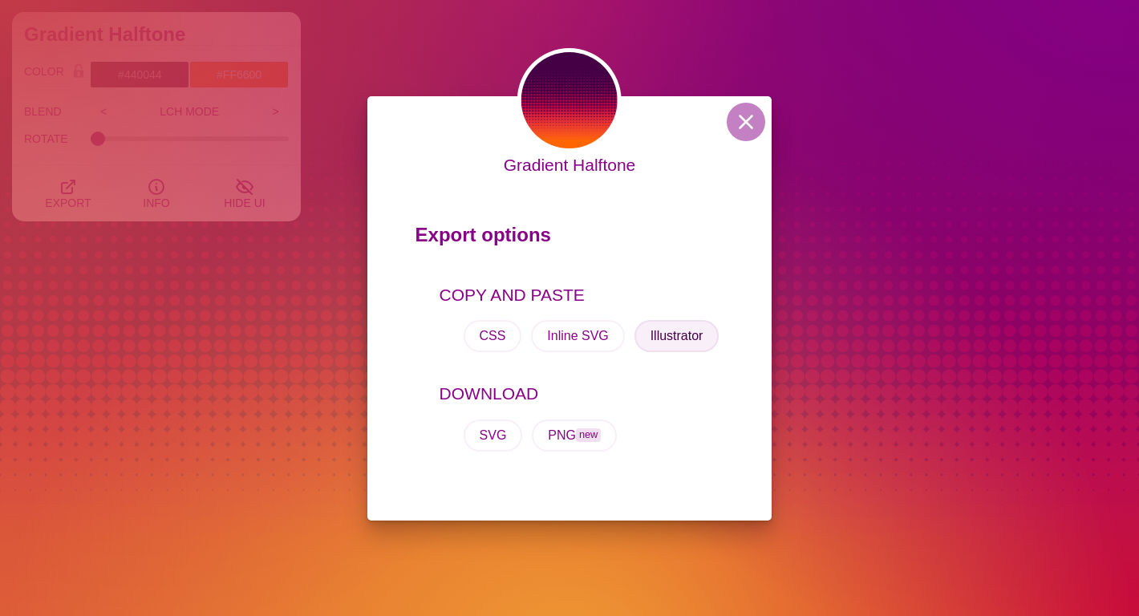
click at [688, 341] on button "Illustrator" at bounding box center [677, 336] width 85 height 32
click at [675, 342] on button "Illustrator" at bounding box center [677, 336] width 85 height 32
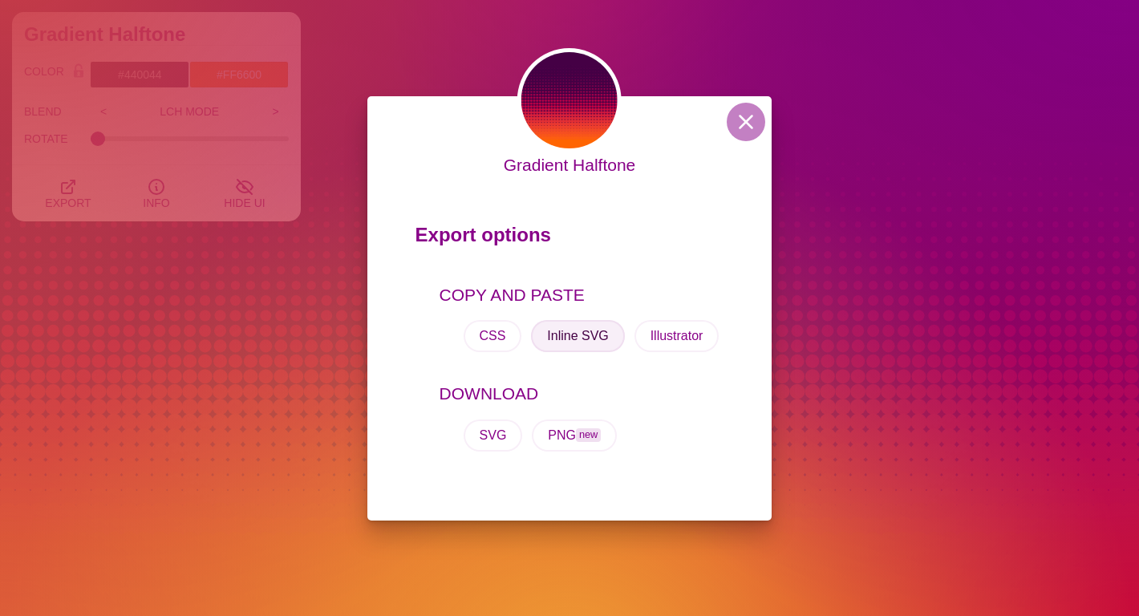
click at [576, 335] on button "Inline SVG" at bounding box center [577, 336] width 93 height 32
click at [662, 337] on button "Illustrator" at bounding box center [677, 336] width 85 height 32
click at [497, 436] on button "SVG" at bounding box center [493, 436] width 59 height 32
click at [753, 128] on button at bounding box center [746, 122] width 39 height 39
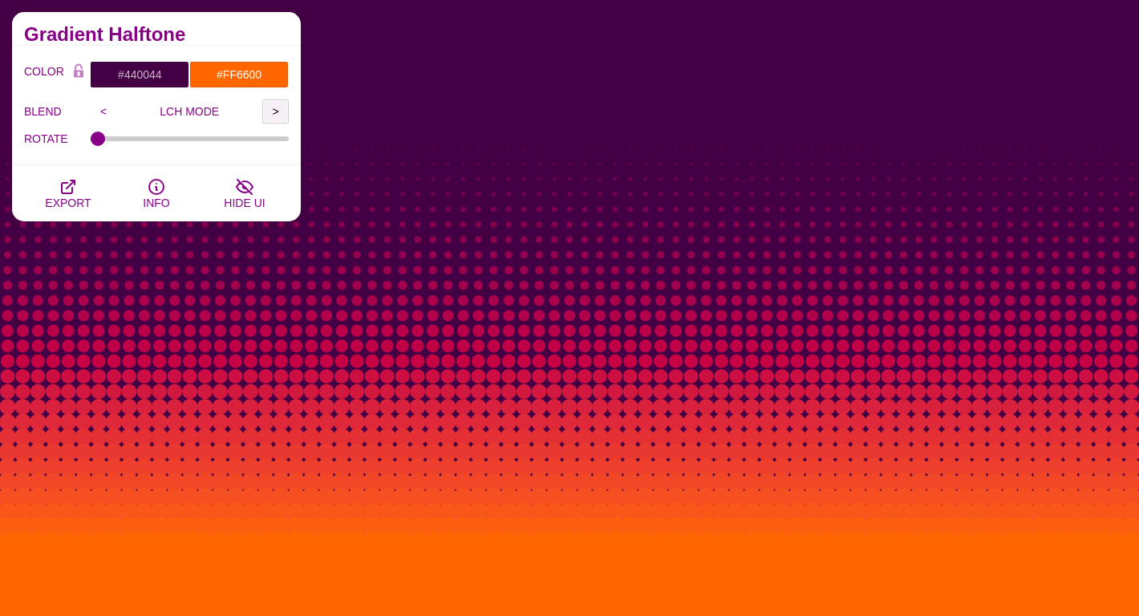
click at [282, 112] on input ">" at bounding box center [275, 111] width 26 height 24
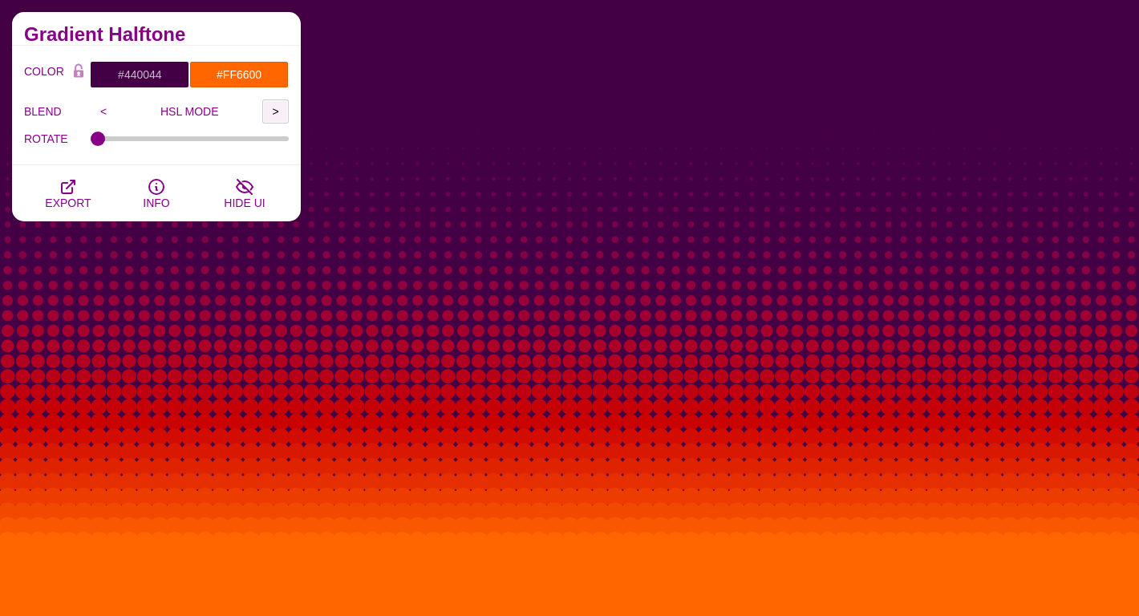
click at [282, 114] on input ">" at bounding box center [275, 111] width 26 height 24
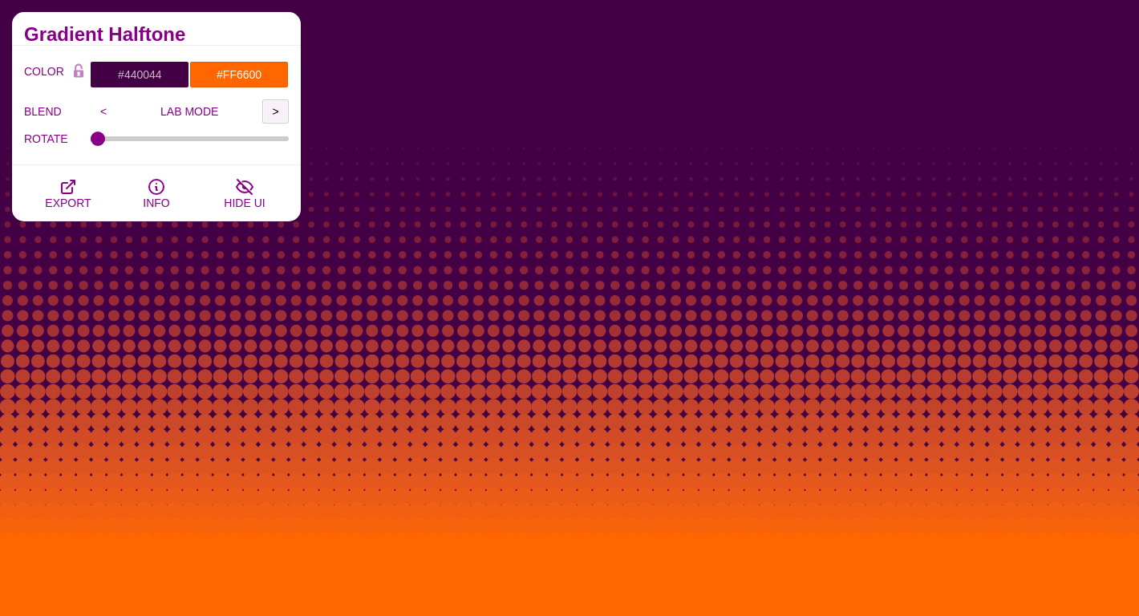
click at [282, 116] on input ">" at bounding box center [275, 111] width 26 height 24
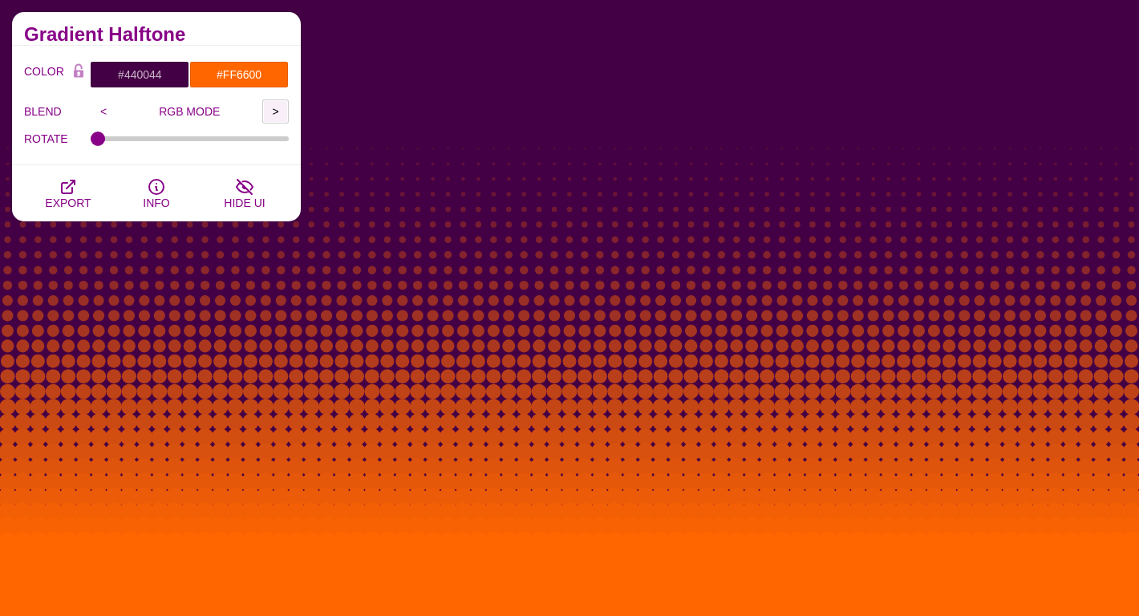
click at [282, 116] on input ">" at bounding box center [275, 111] width 26 height 24
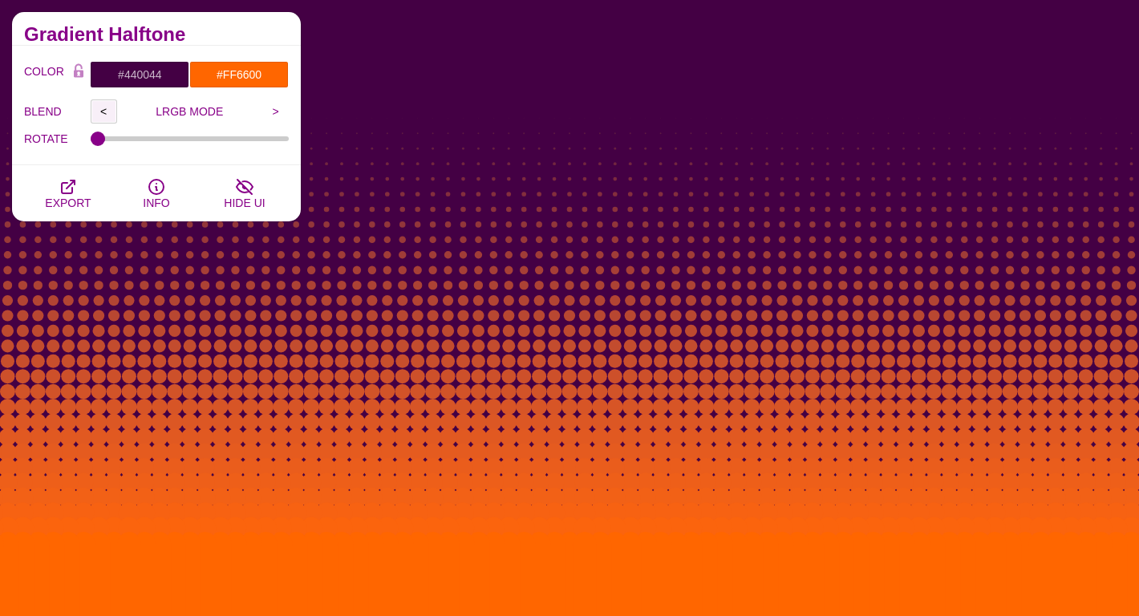
click at [100, 109] on input "<" at bounding box center [104, 111] width 26 height 24
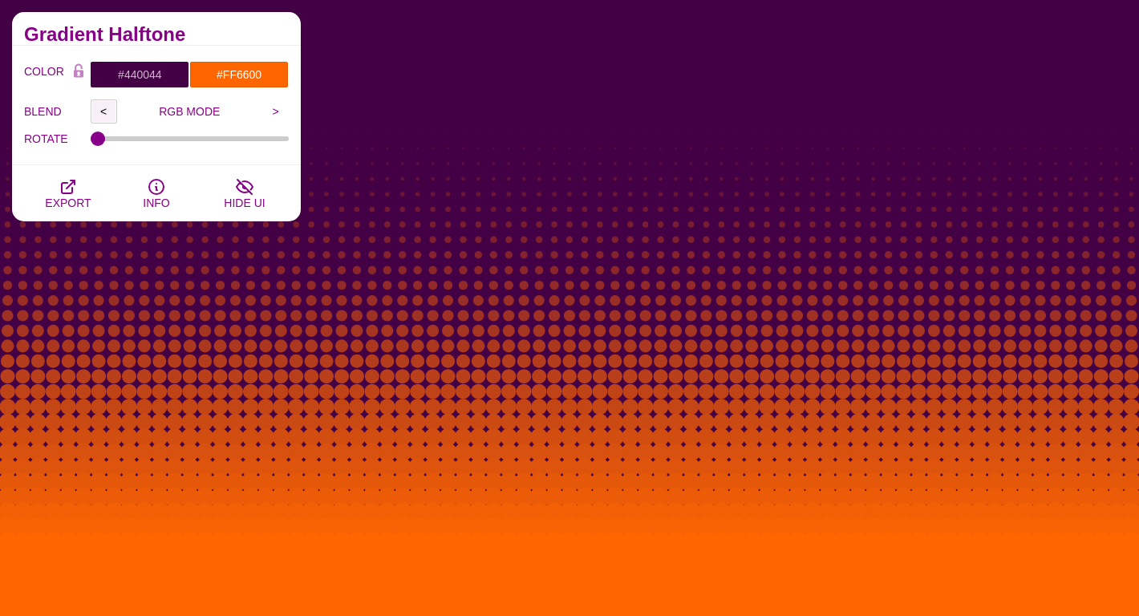
click at [100, 109] on input "<" at bounding box center [104, 111] width 26 height 24
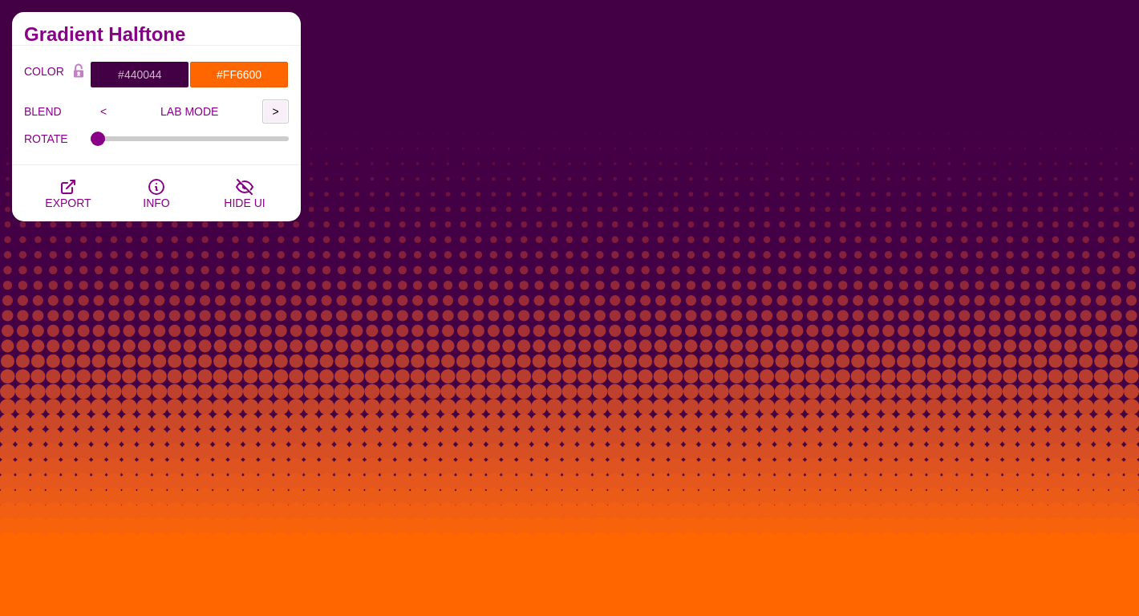
click at [273, 114] on input ">" at bounding box center [275, 111] width 26 height 24
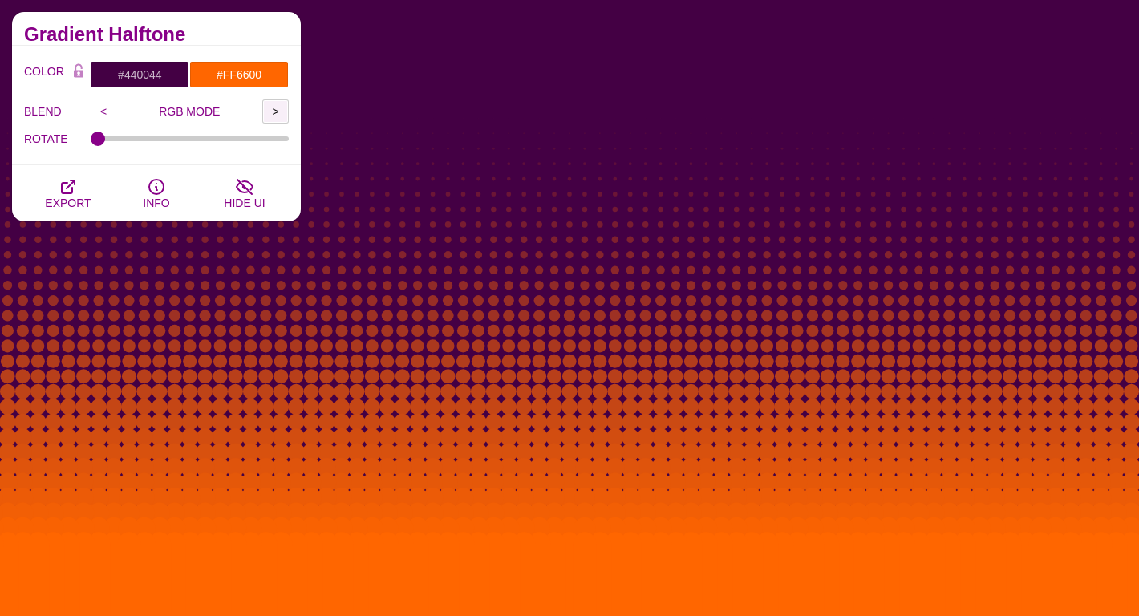
click at [273, 114] on input ">" at bounding box center [275, 111] width 26 height 24
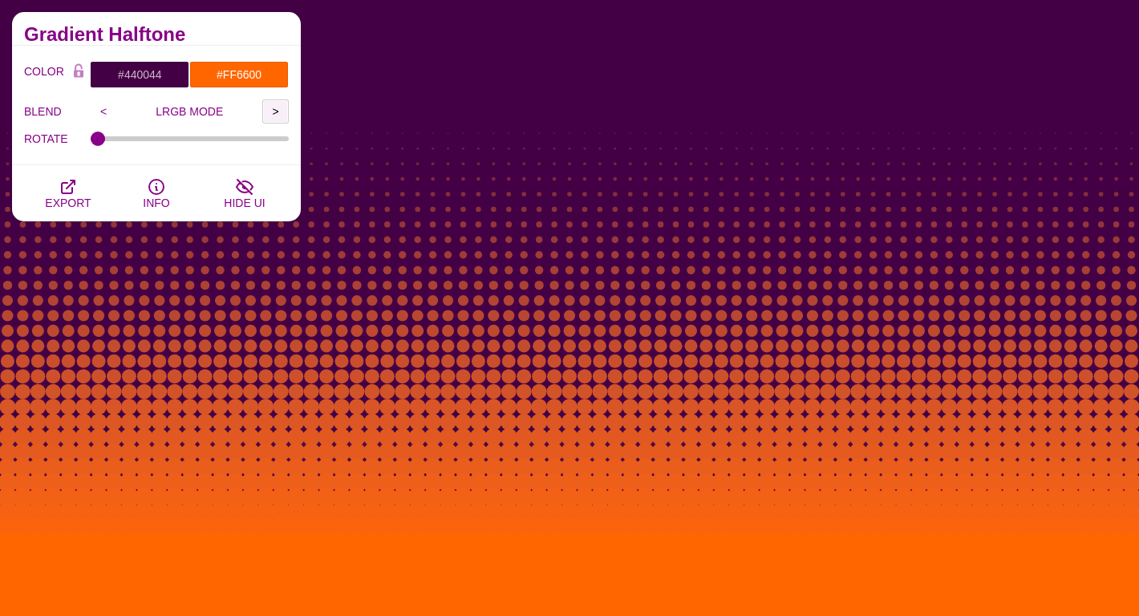
click at [273, 114] on input ">" at bounding box center [275, 111] width 26 height 24
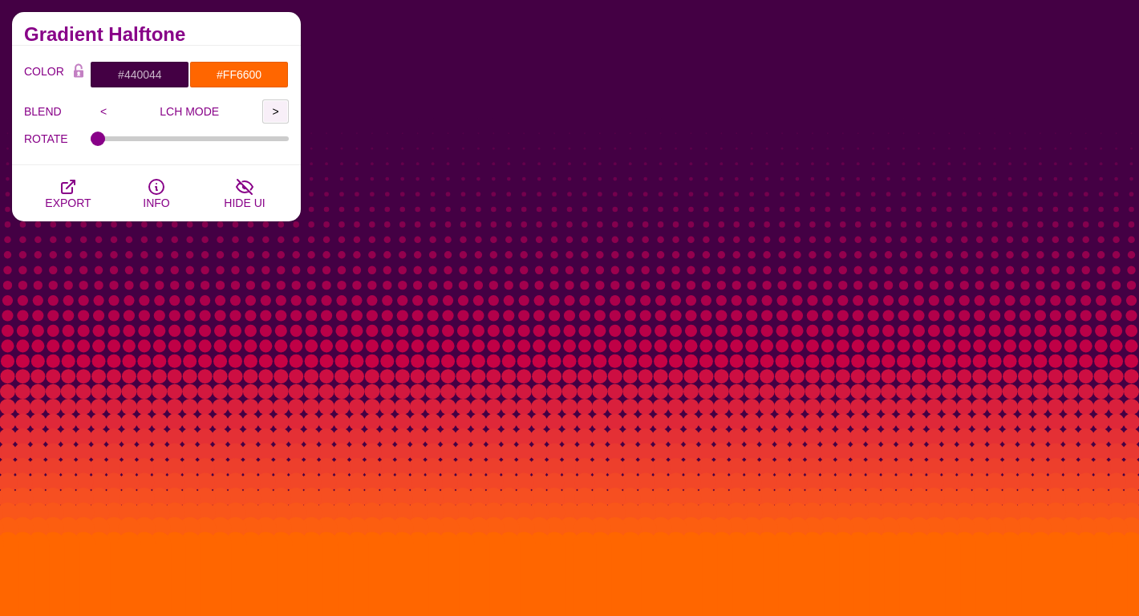
click at [273, 114] on input ">" at bounding box center [275, 111] width 26 height 24
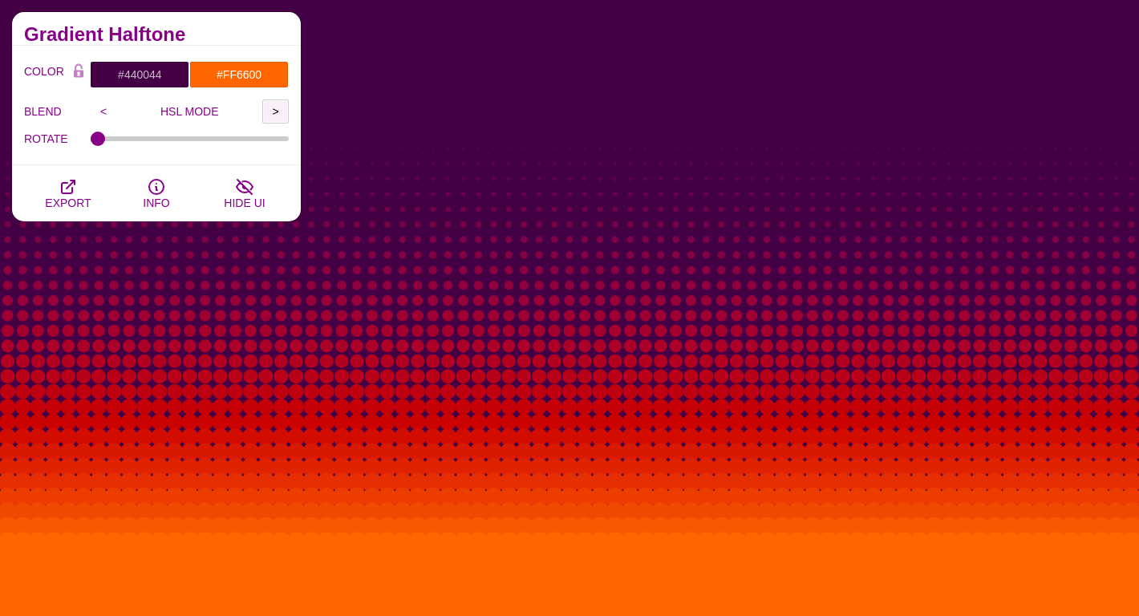
click at [273, 114] on input ">" at bounding box center [275, 111] width 26 height 24
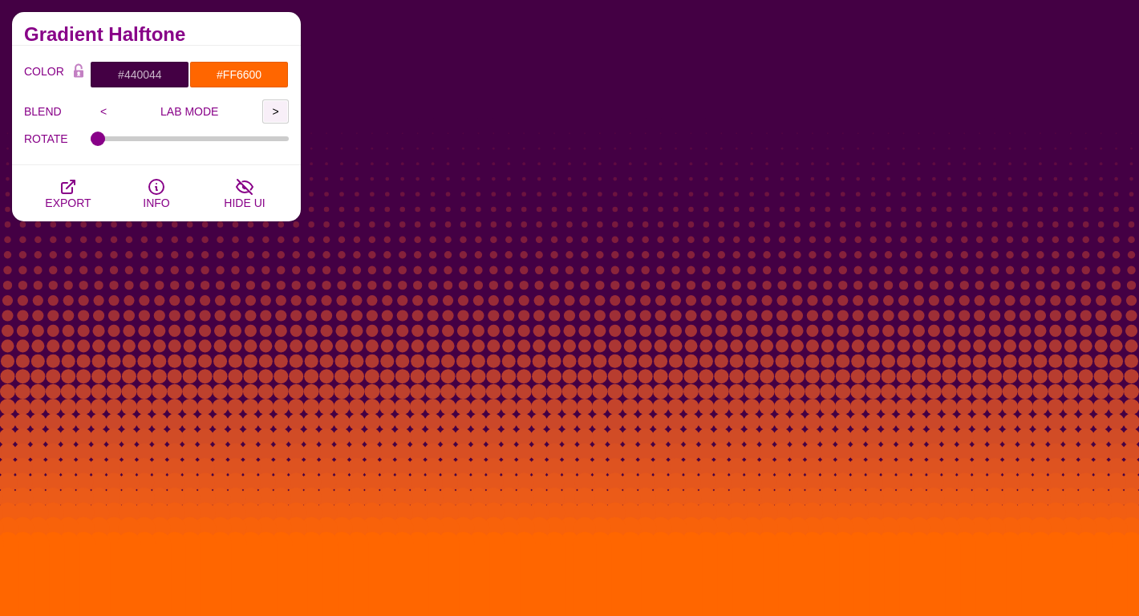
click at [273, 114] on input ">" at bounding box center [275, 111] width 26 height 24
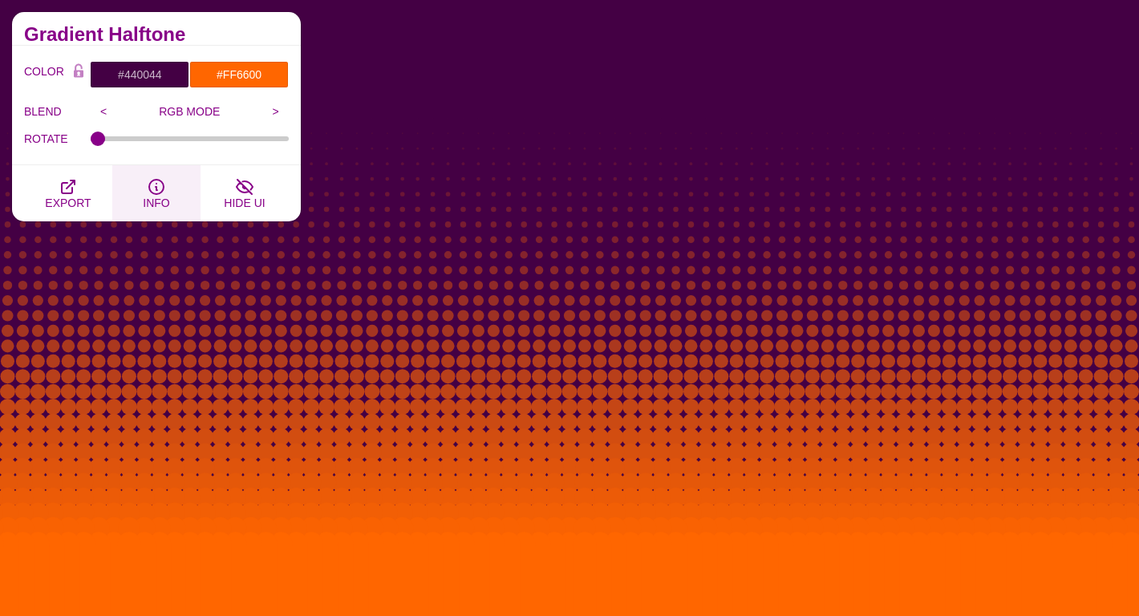
click at [159, 185] on icon "button" at bounding box center [156, 186] width 19 height 19
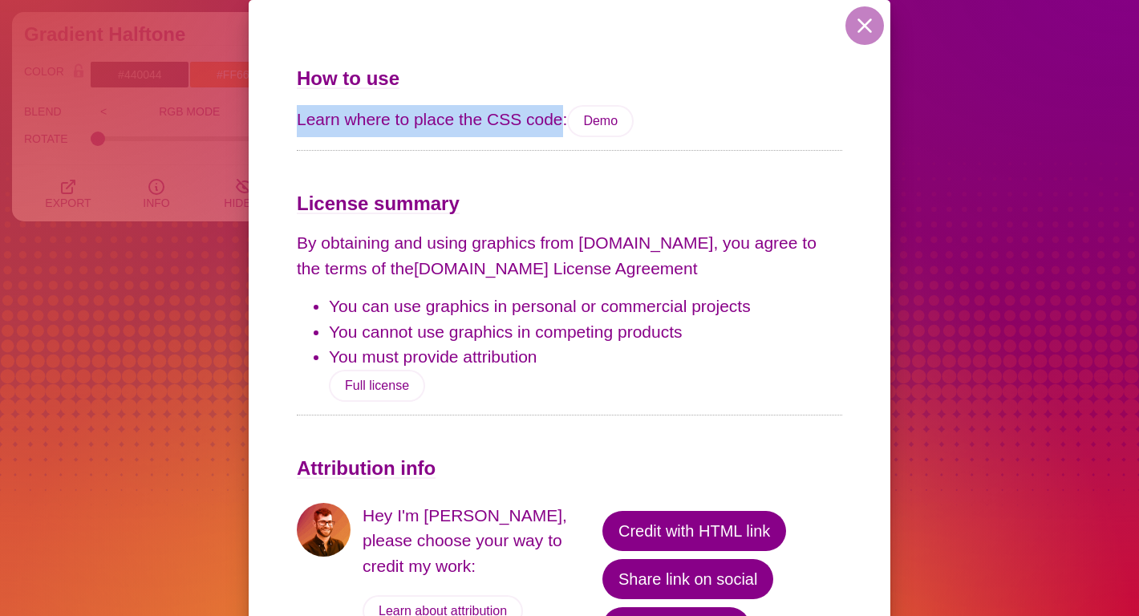
drag, startPoint x: 552, startPoint y: 120, endPoint x: 278, endPoint y: 120, distance: 273.6
click at [278, 120] on div "How to use Learn where to place the CSS code: Demo License summary By obtaining…" at bounding box center [570, 328] width 642 height 656
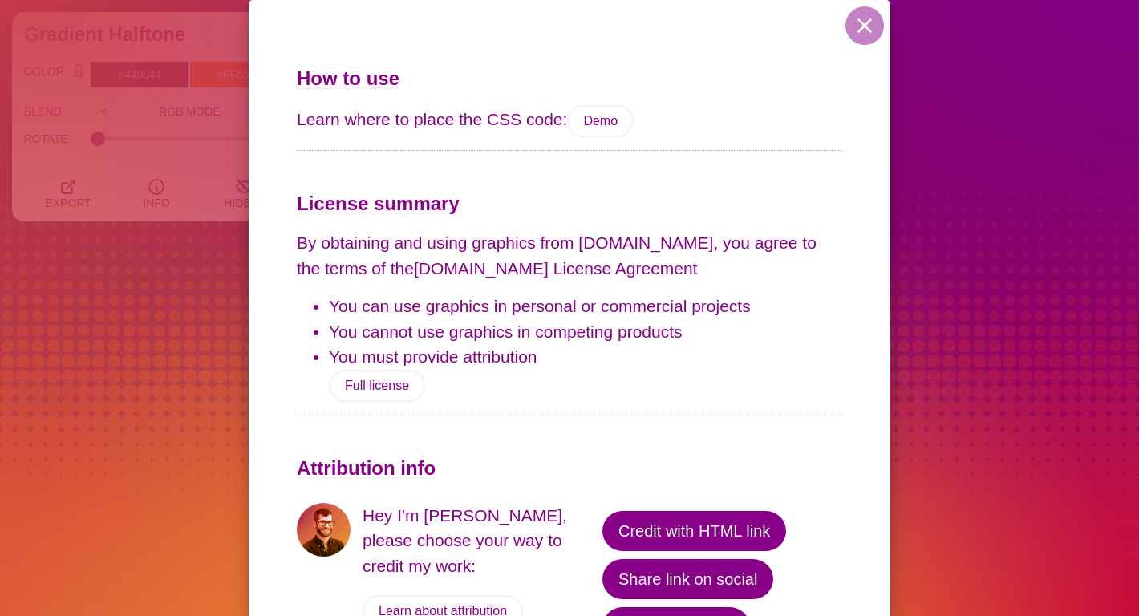
click at [657, 399] on ul "You can use graphics in personal or commercial projects You cannot use graphics…" at bounding box center [570, 348] width 546 height 108
click at [450, 383] on ul "You can use graphics in personal or commercial projects You cannot use graphics…" at bounding box center [570, 348] width 546 height 108
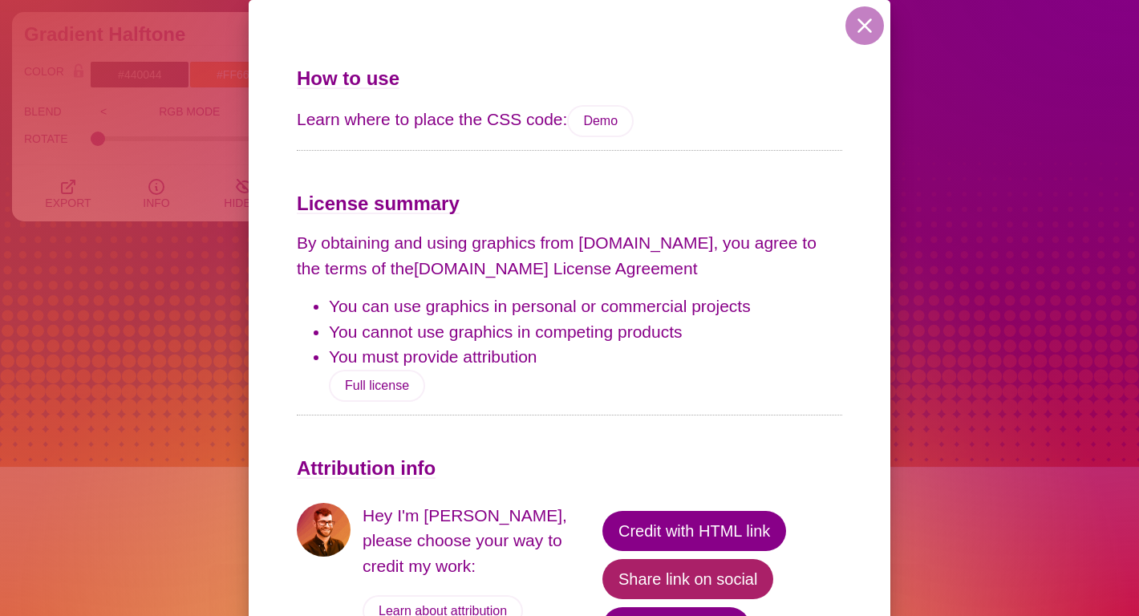
scroll to position [1132, 0]
click at [707, 611] on button "Buy me a coffee" at bounding box center [677, 627] width 148 height 40
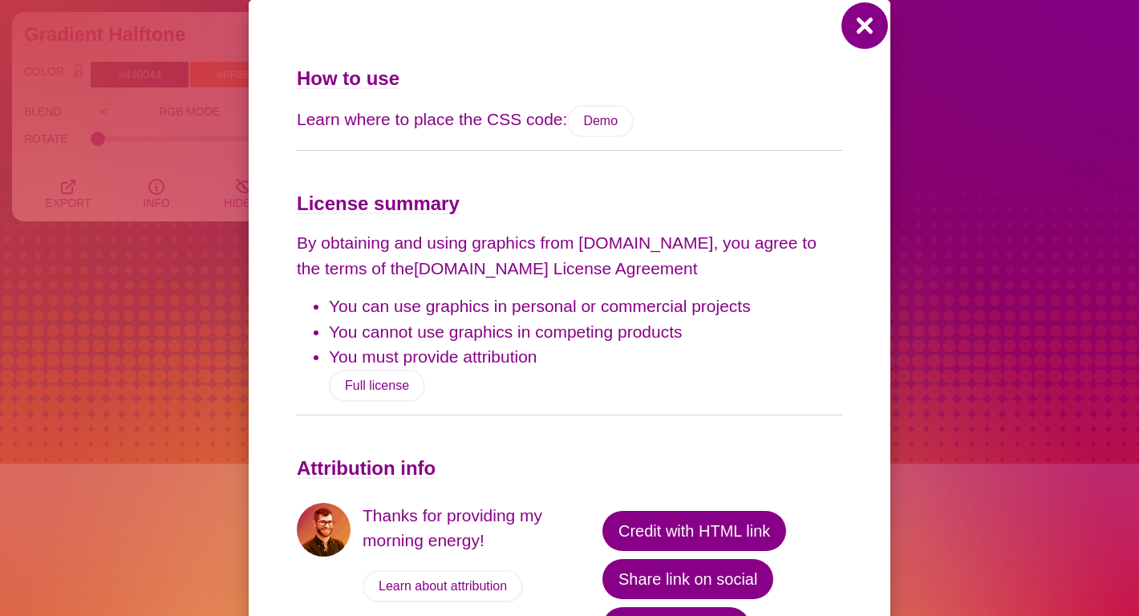
click at [879, 31] on button at bounding box center [865, 25] width 39 height 39
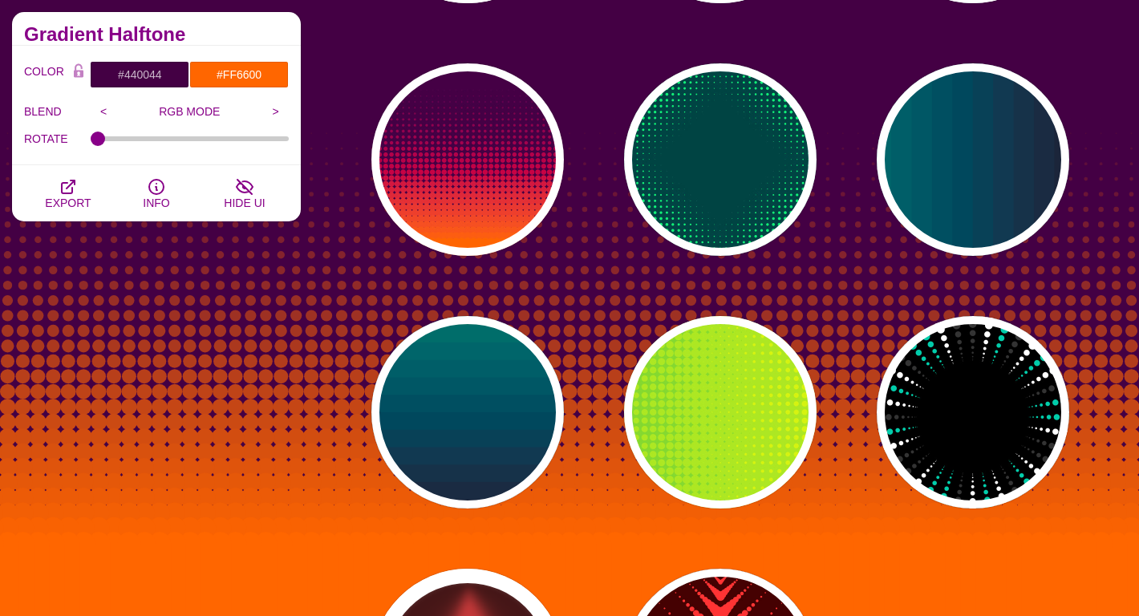
scroll to position [598, 0]
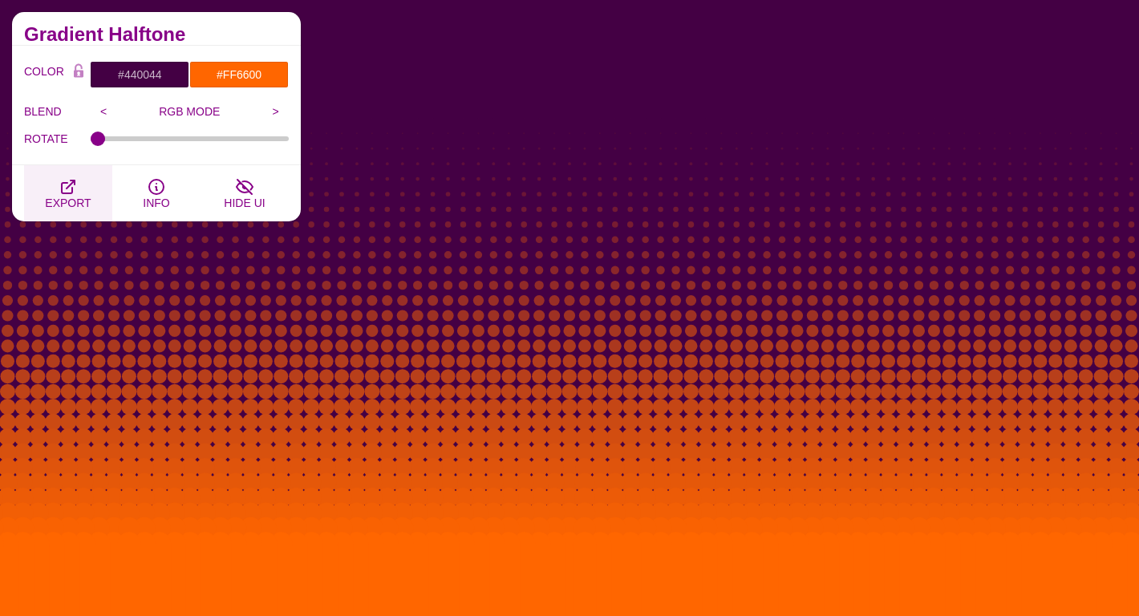
click at [67, 176] on button "EXPORT" at bounding box center [68, 193] width 88 height 56
